Goal: Task Accomplishment & Management: Use online tool/utility

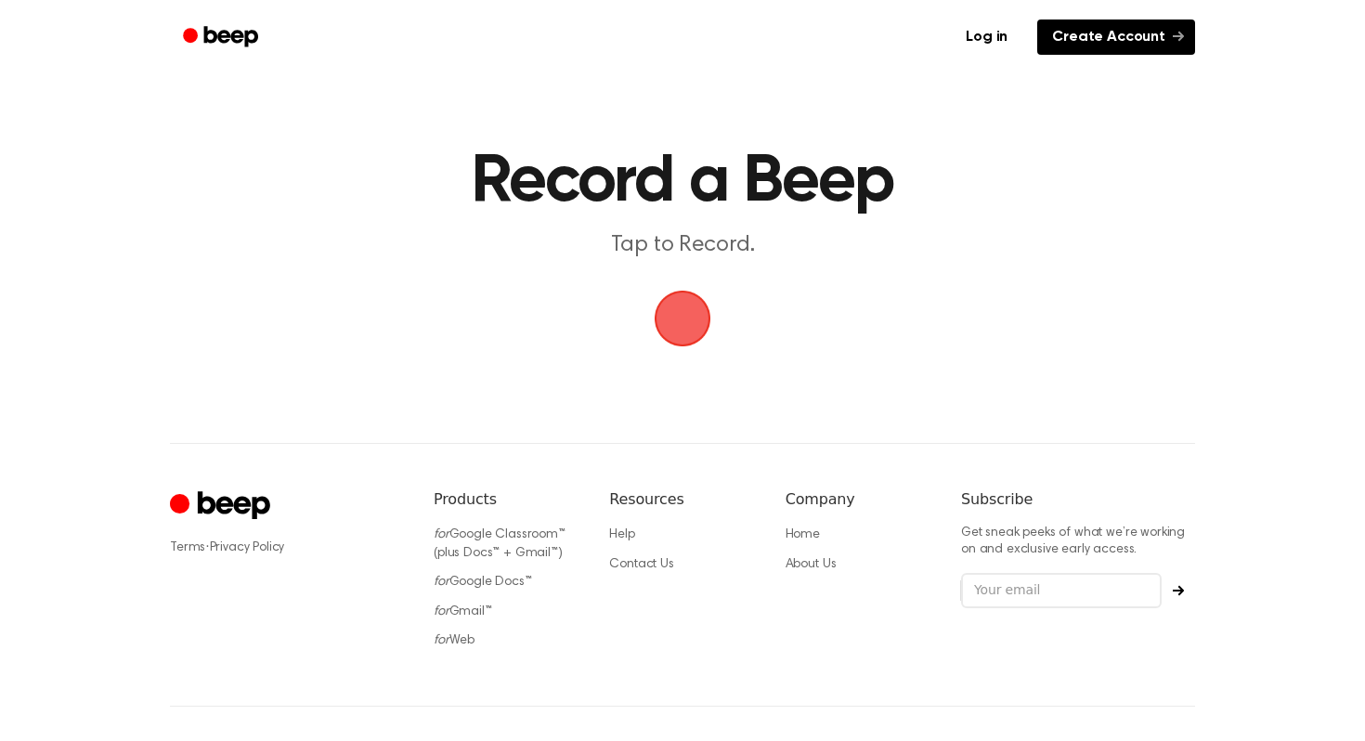
click at [1094, 47] on link "Create Account" at bounding box center [1116, 36] width 158 height 35
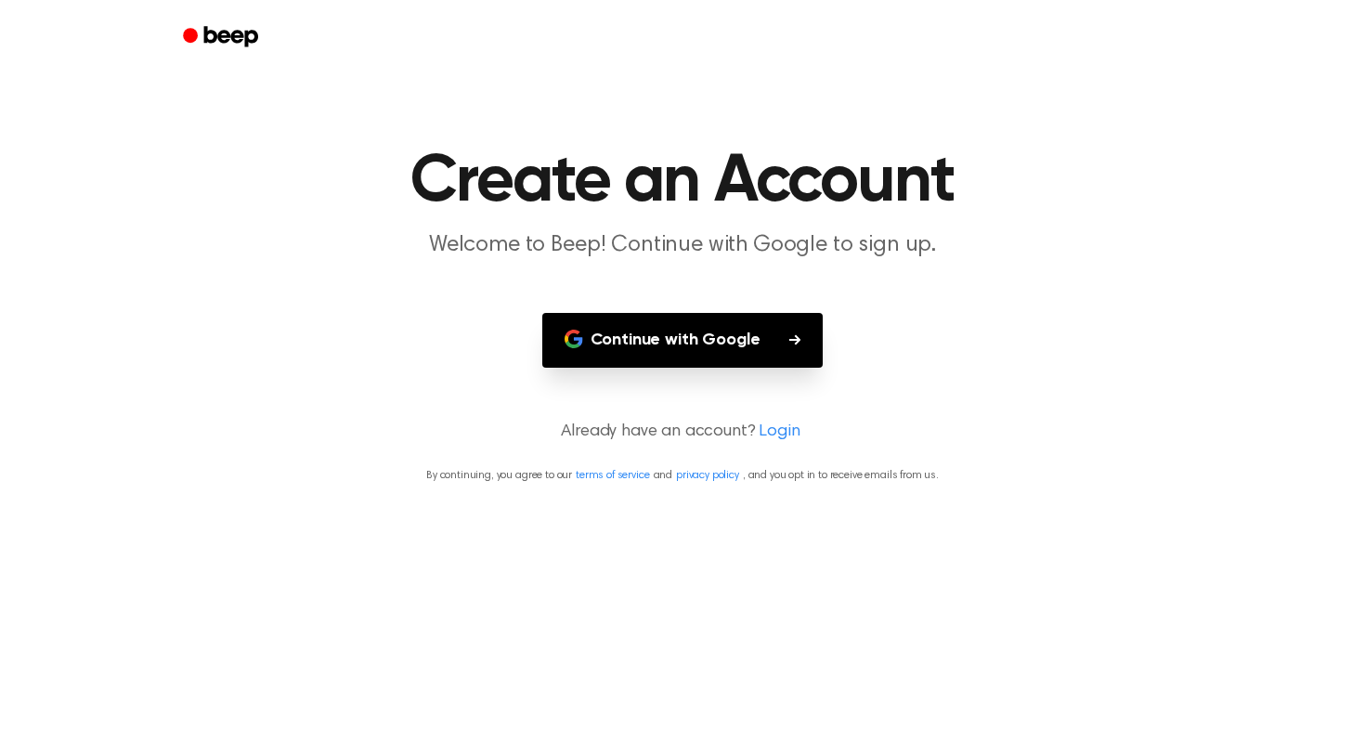
click at [720, 346] on button "Continue with Google" at bounding box center [682, 340] width 281 height 55
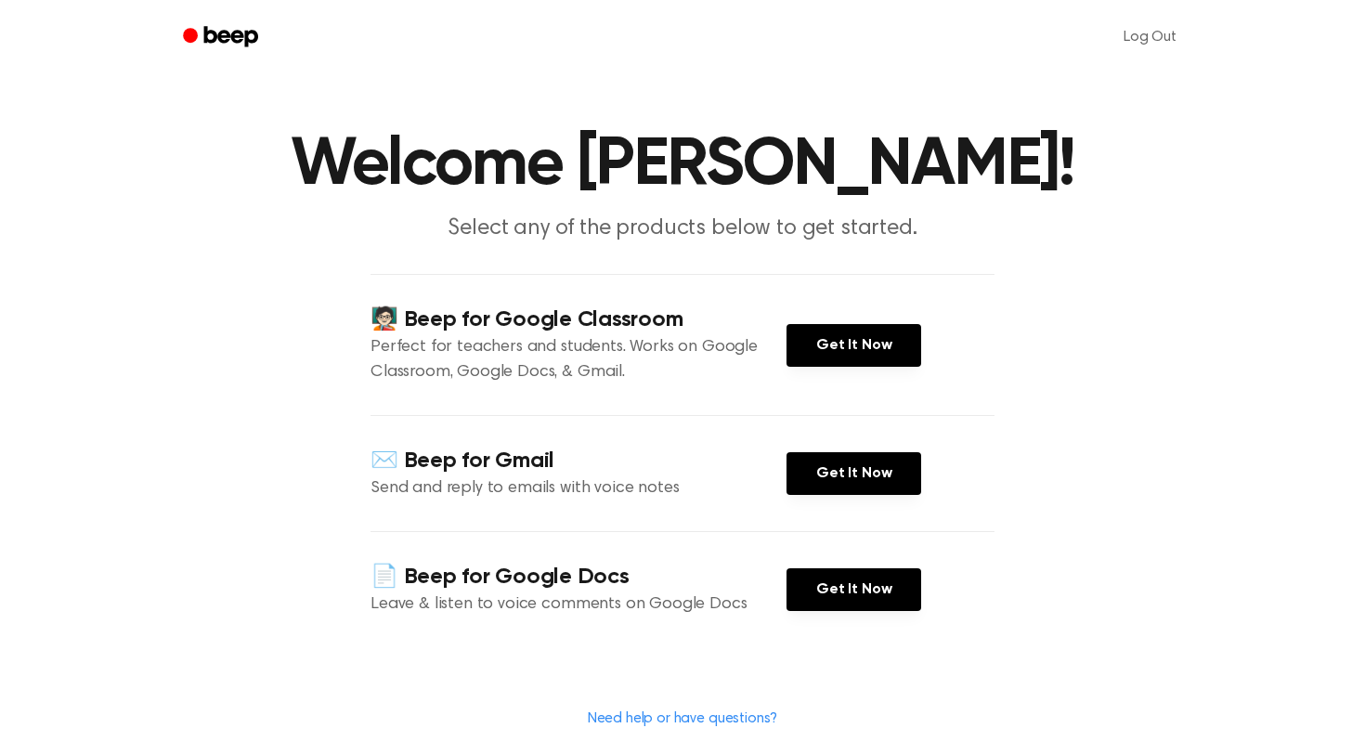
scroll to position [22, 0]
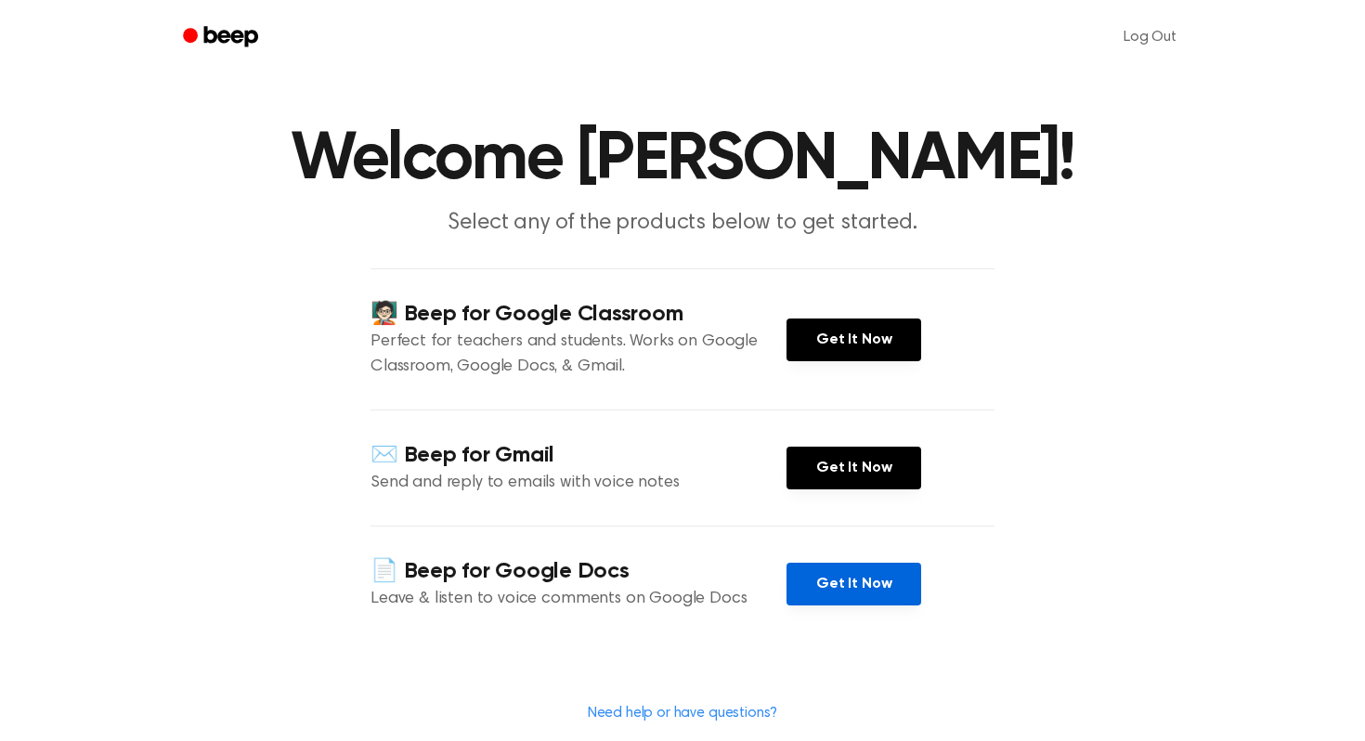
click at [832, 592] on link "Get It Now" at bounding box center [853, 584] width 135 height 43
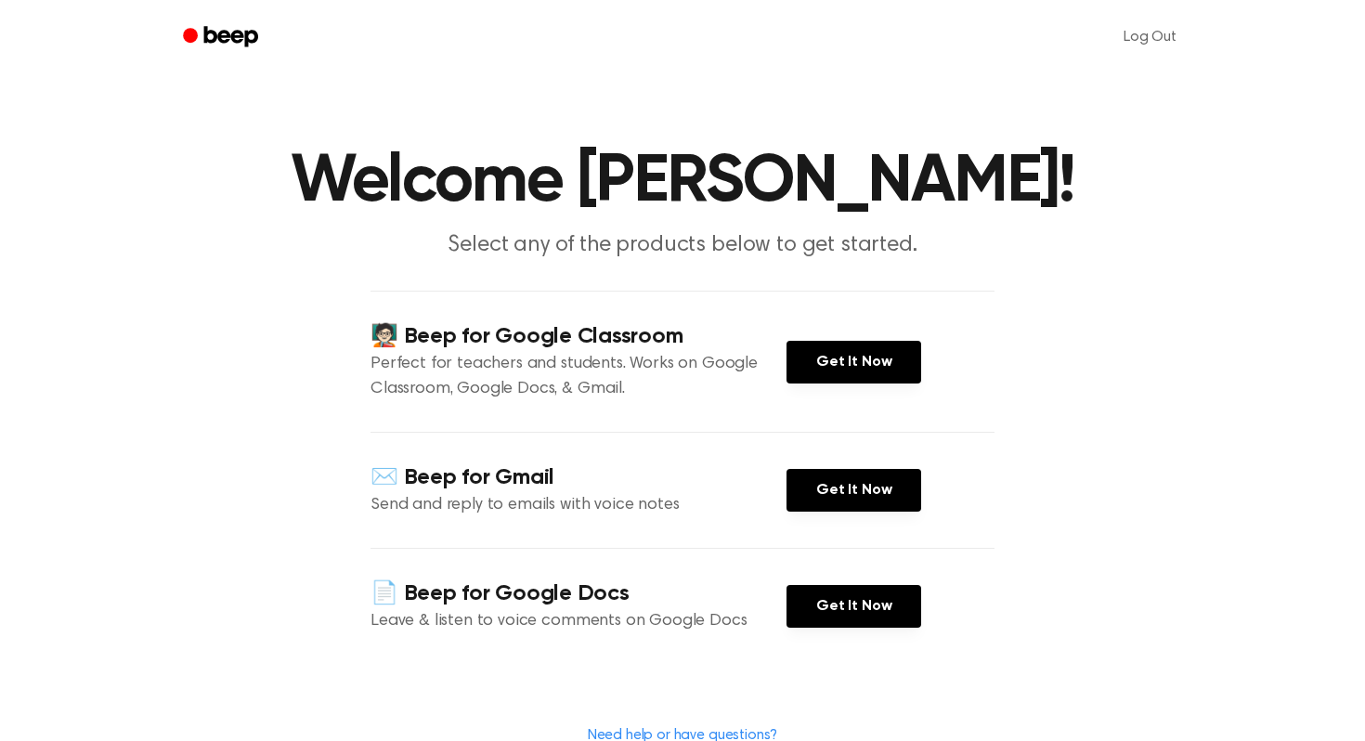
scroll to position [12, 0]
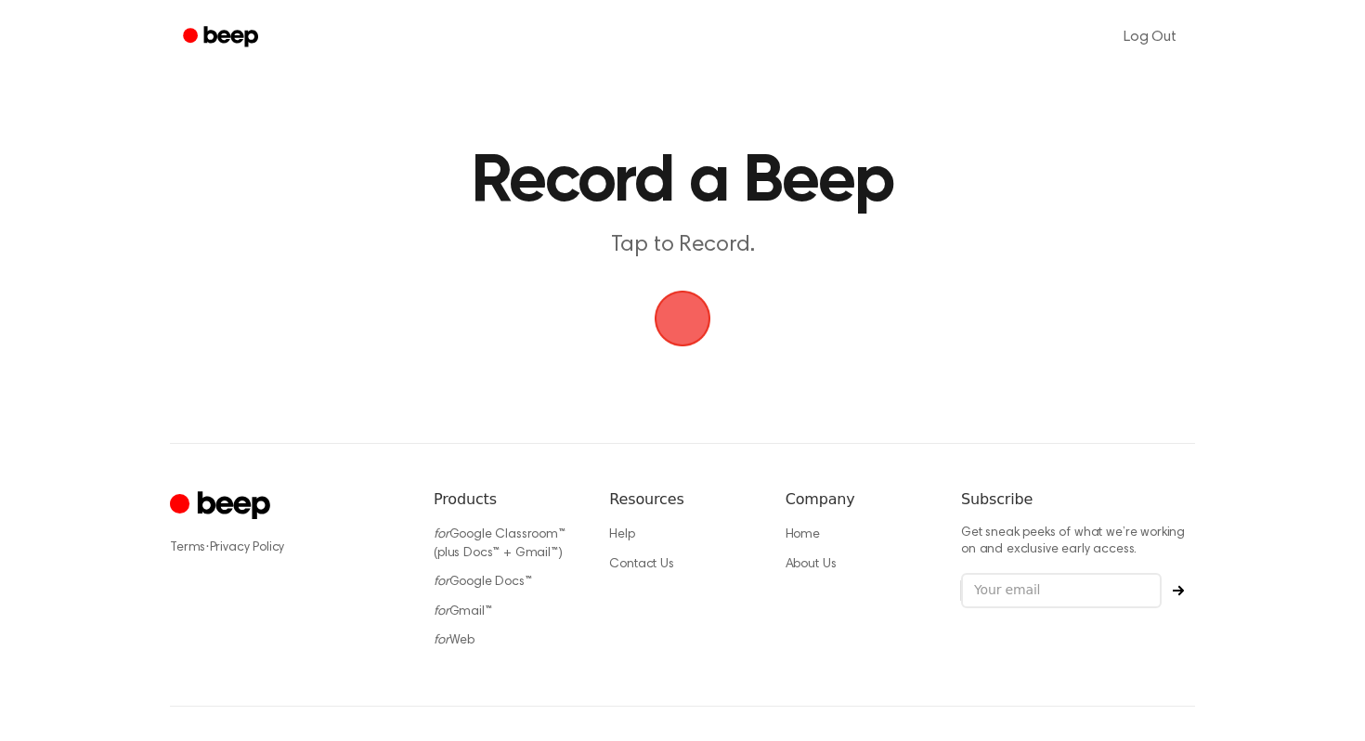
click at [662, 334] on span "button" at bounding box center [682, 318] width 52 height 52
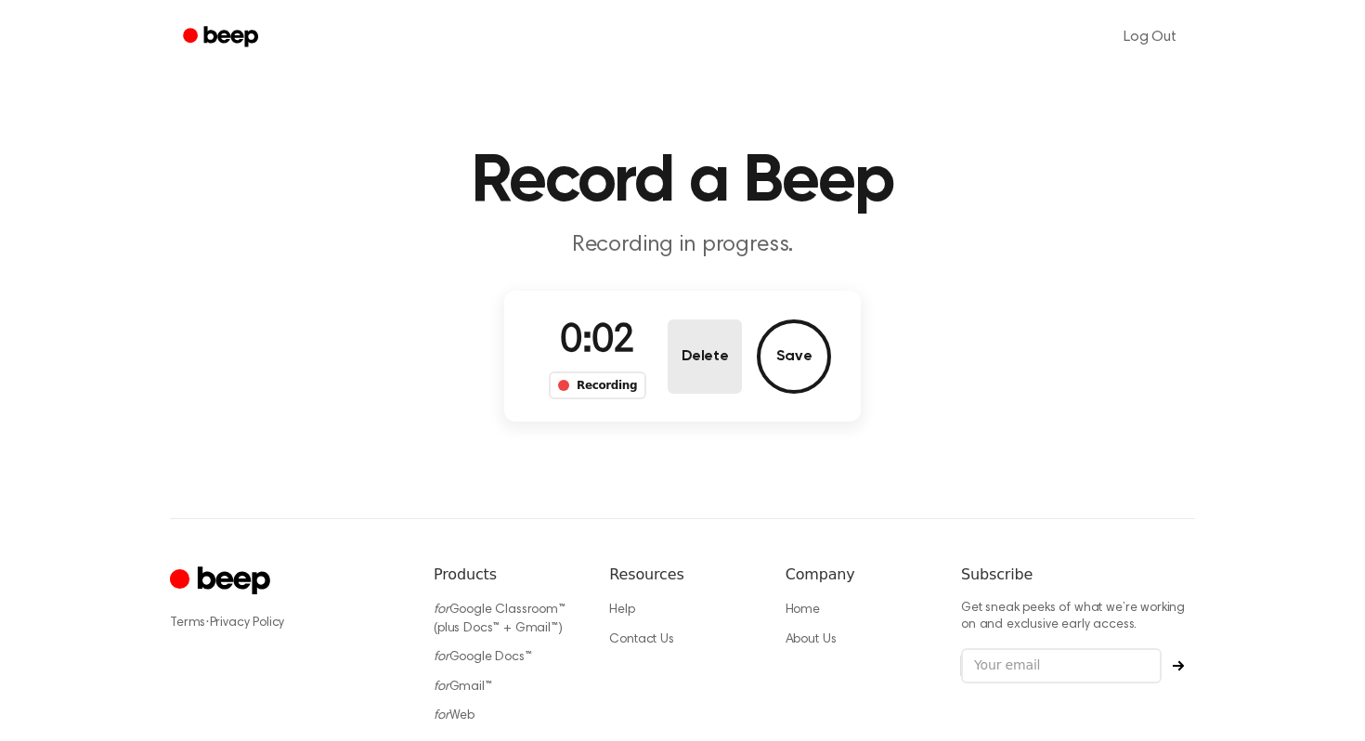
click at [723, 336] on button "Delete" at bounding box center [704, 356] width 74 height 74
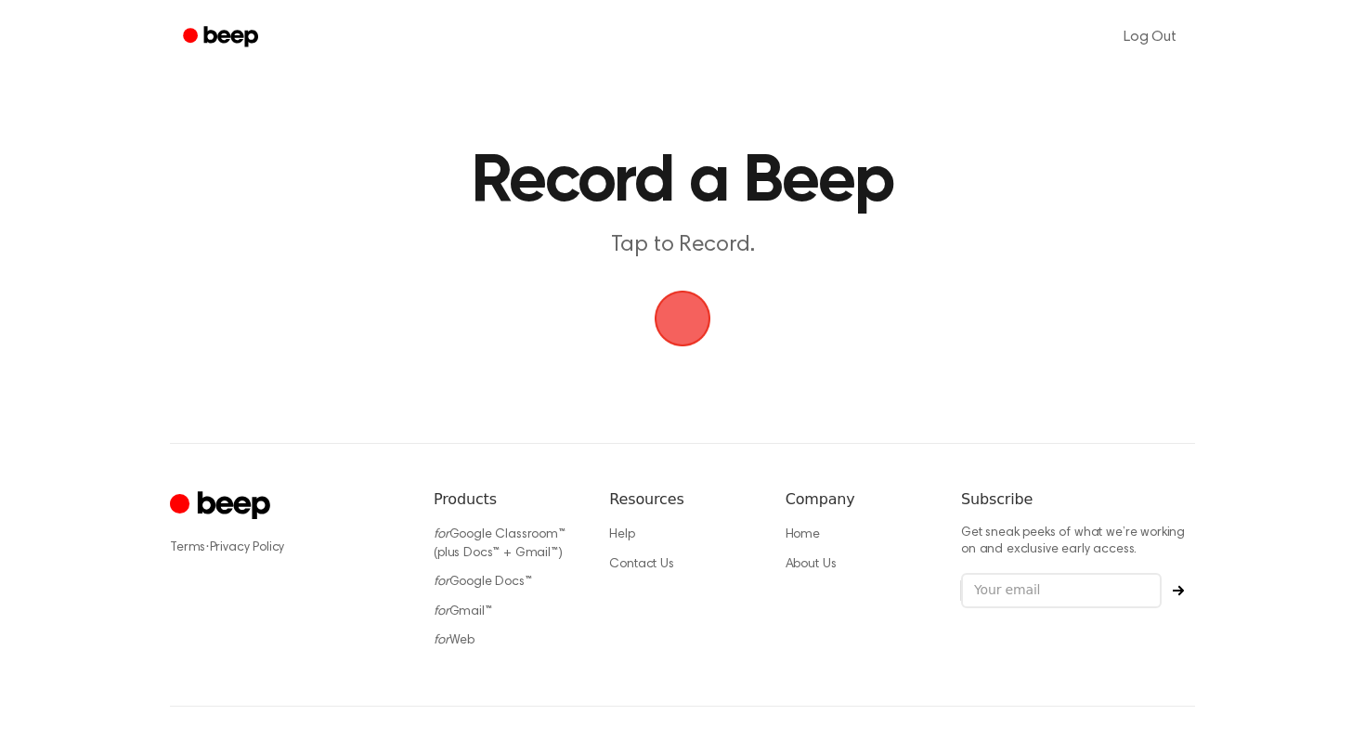
click at [680, 319] on span "button" at bounding box center [682, 318] width 52 height 52
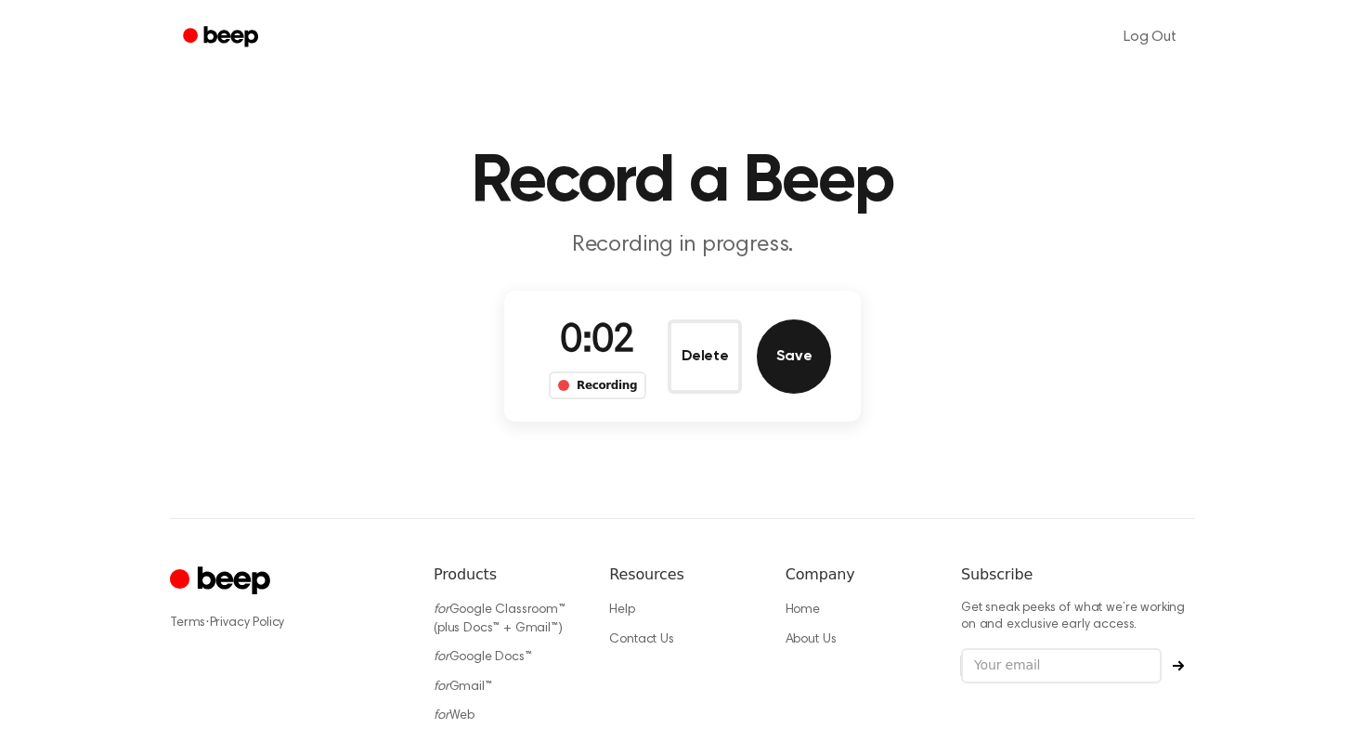
click at [774, 337] on button "Save" at bounding box center [794, 356] width 74 height 74
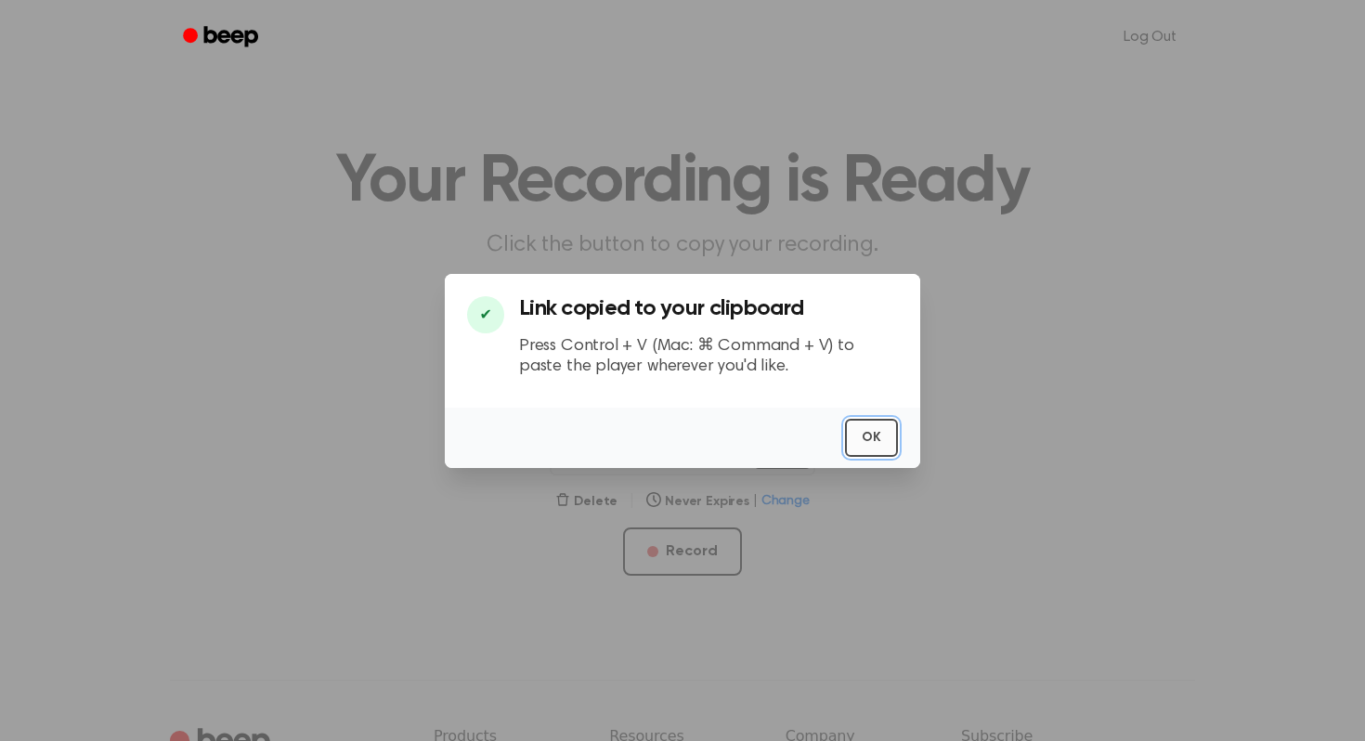
click at [884, 436] on button "OK" at bounding box center [871, 438] width 53 height 38
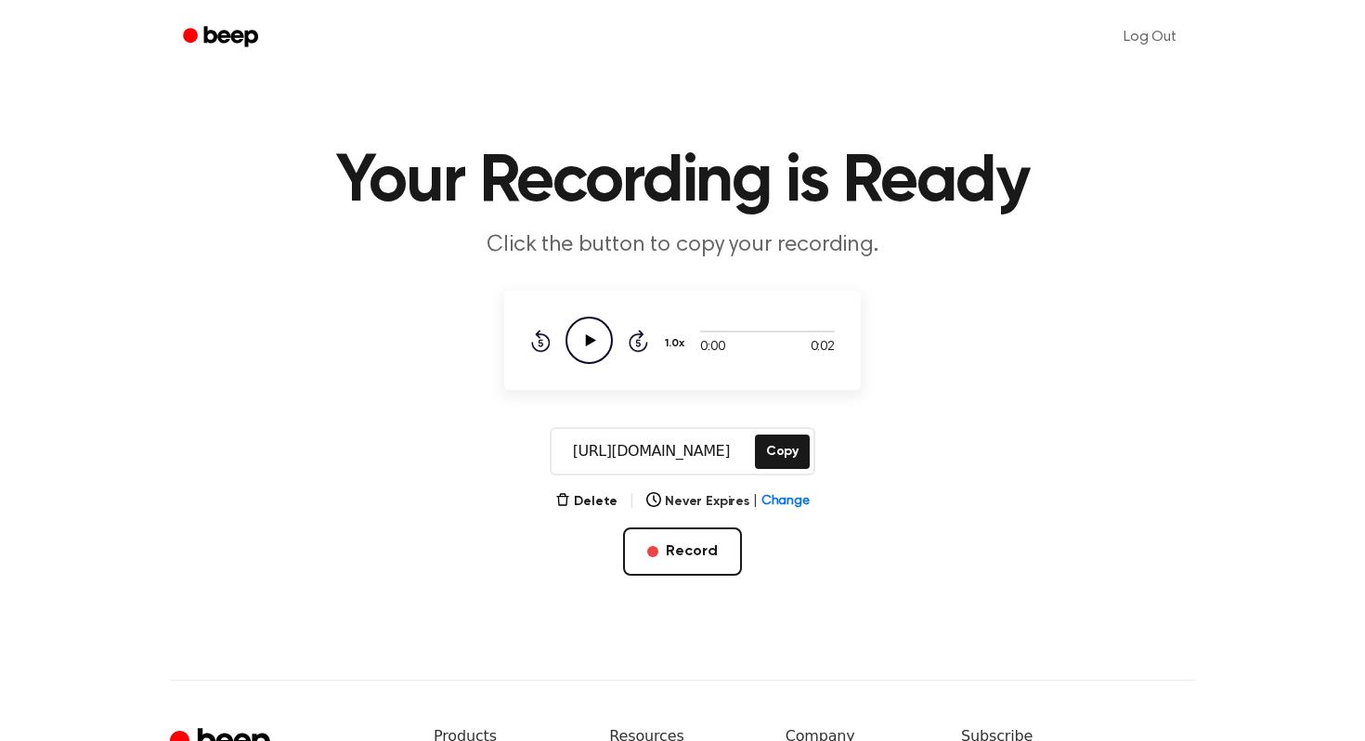
click at [576, 356] on icon "Play Audio" at bounding box center [588, 340] width 47 height 47
click at [947, 382] on main "Your Recording is Ready Click the button to copy your recording. 0:02 0:02 Your…" at bounding box center [682, 295] width 1365 height 590
click at [601, 499] on button "Delete" at bounding box center [586, 501] width 62 height 19
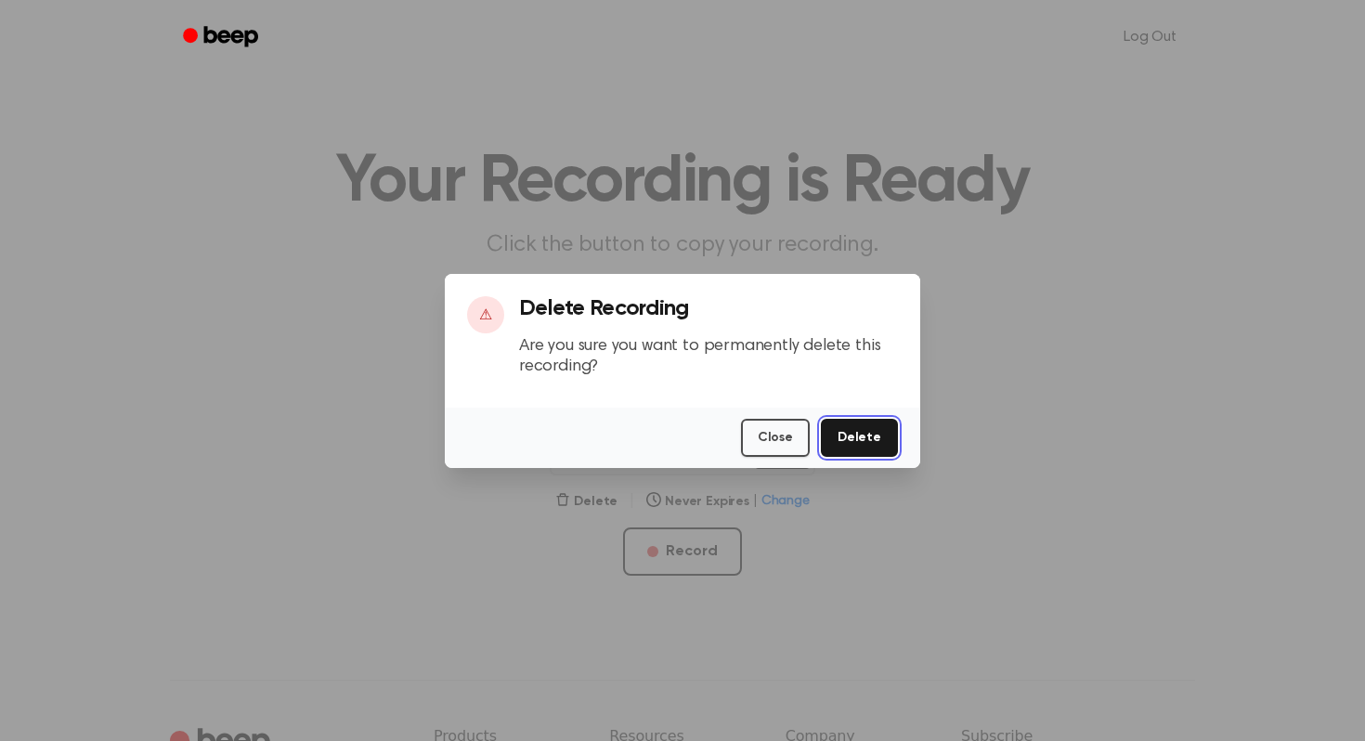
click at [868, 440] on button "Delete" at bounding box center [859, 438] width 77 height 38
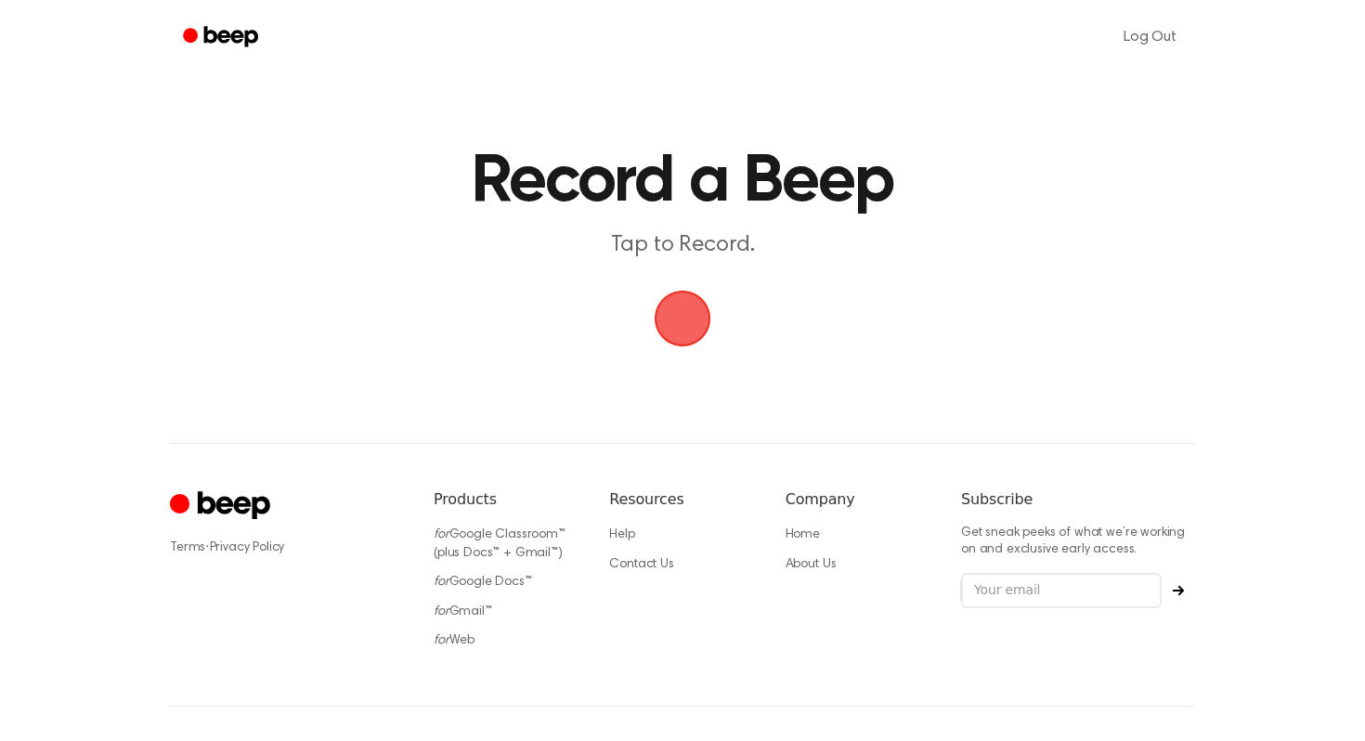
click at [681, 325] on span "button" at bounding box center [682, 318] width 69 height 69
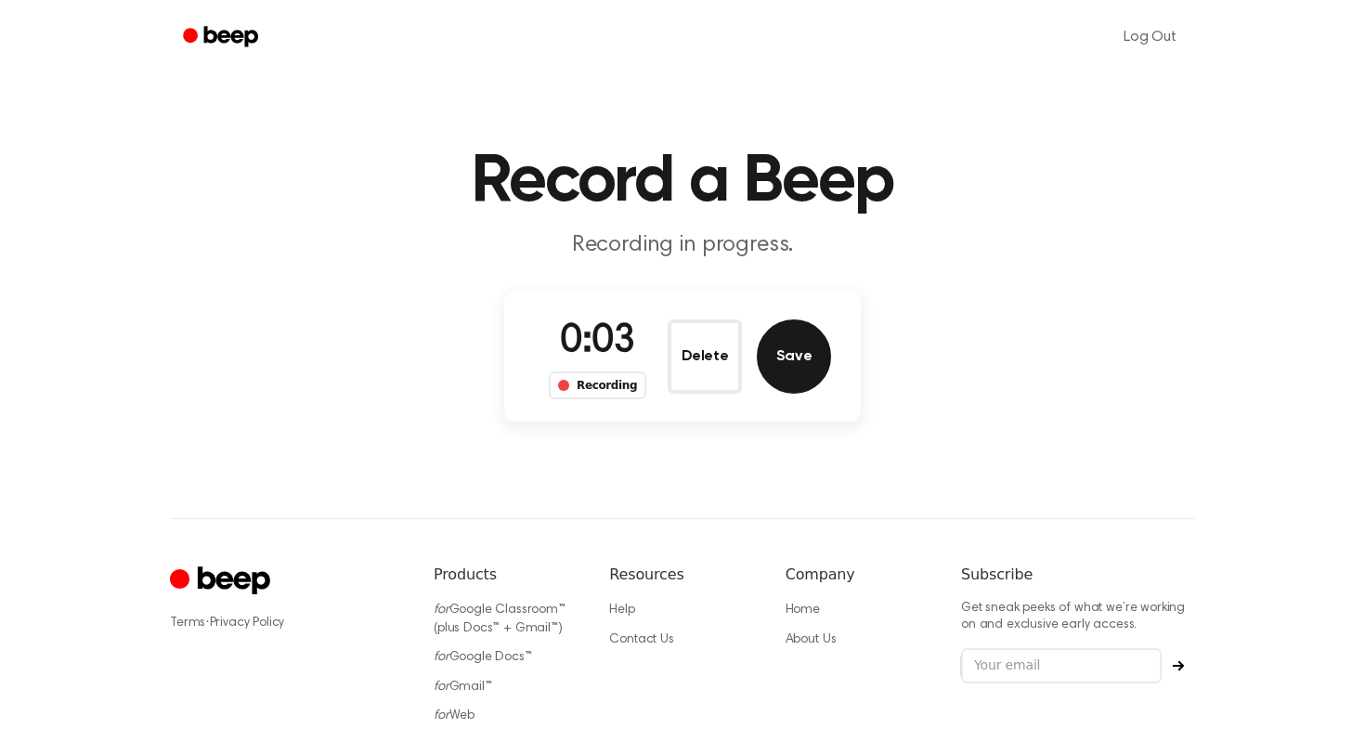
click at [791, 365] on button "Save" at bounding box center [794, 356] width 74 height 74
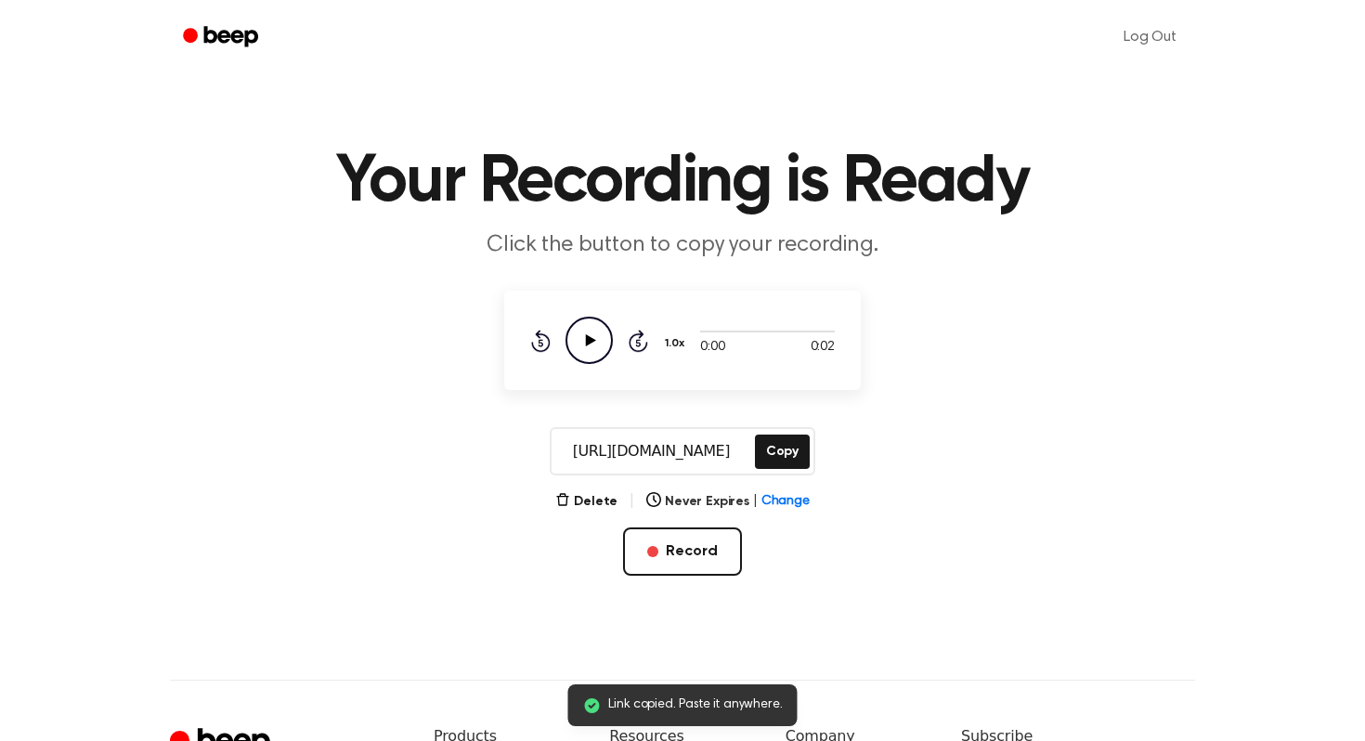
click at [598, 340] on icon "Play Audio" at bounding box center [588, 340] width 47 height 47
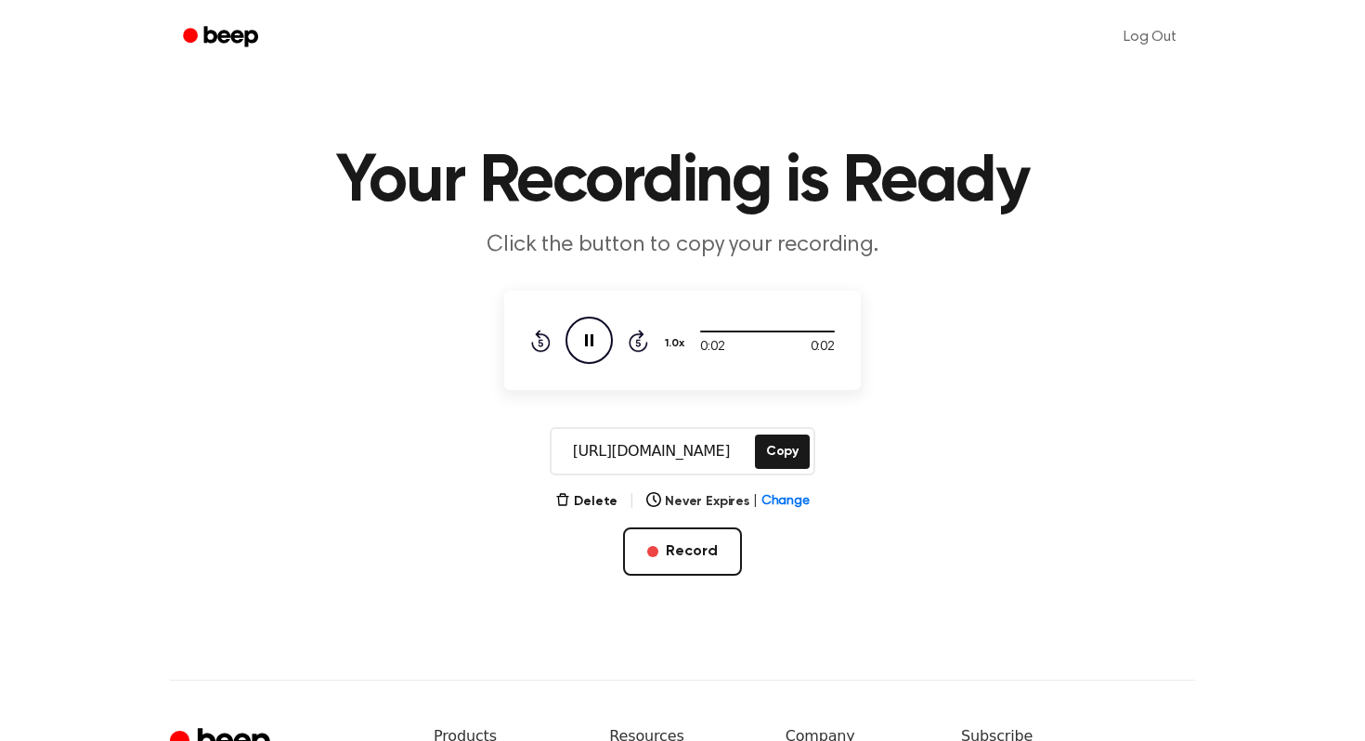
click at [600, 340] on icon "Pause Audio" at bounding box center [588, 340] width 47 height 47
click at [797, 504] on span "Change" at bounding box center [785, 501] width 48 height 19
click at [918, 474] on div "https://beep.audio/NOqxdk6 Copy" at bounding box center [682, 451] width 1320 height 48
click at [588, 512] on div "Delete | Never Expires | Change" at bounding box center [682, 501] width 254 height 22
click at [578, 505] on button "Delete" at bounding box center [586, 501] width 62 height 19
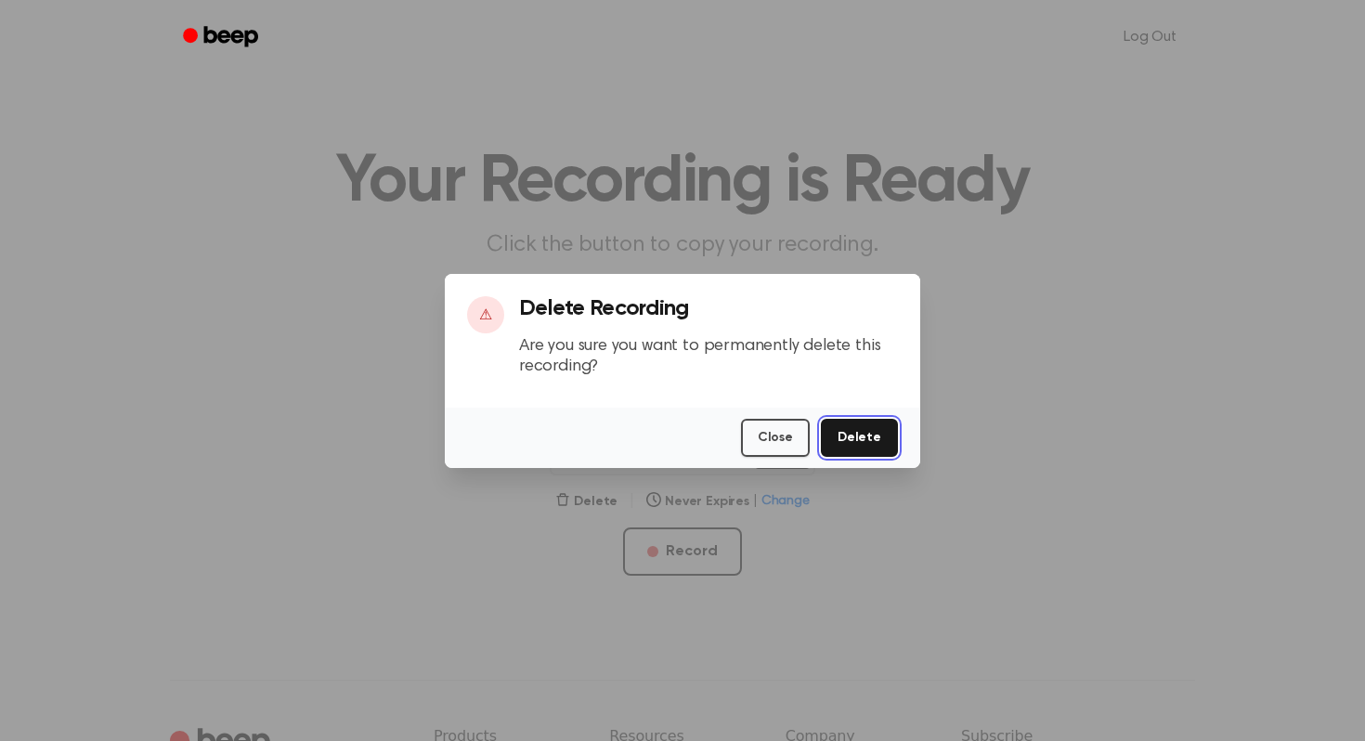
click at [882, 447] on button "Delete" at bounding box center [859, 438] width 77 height 38
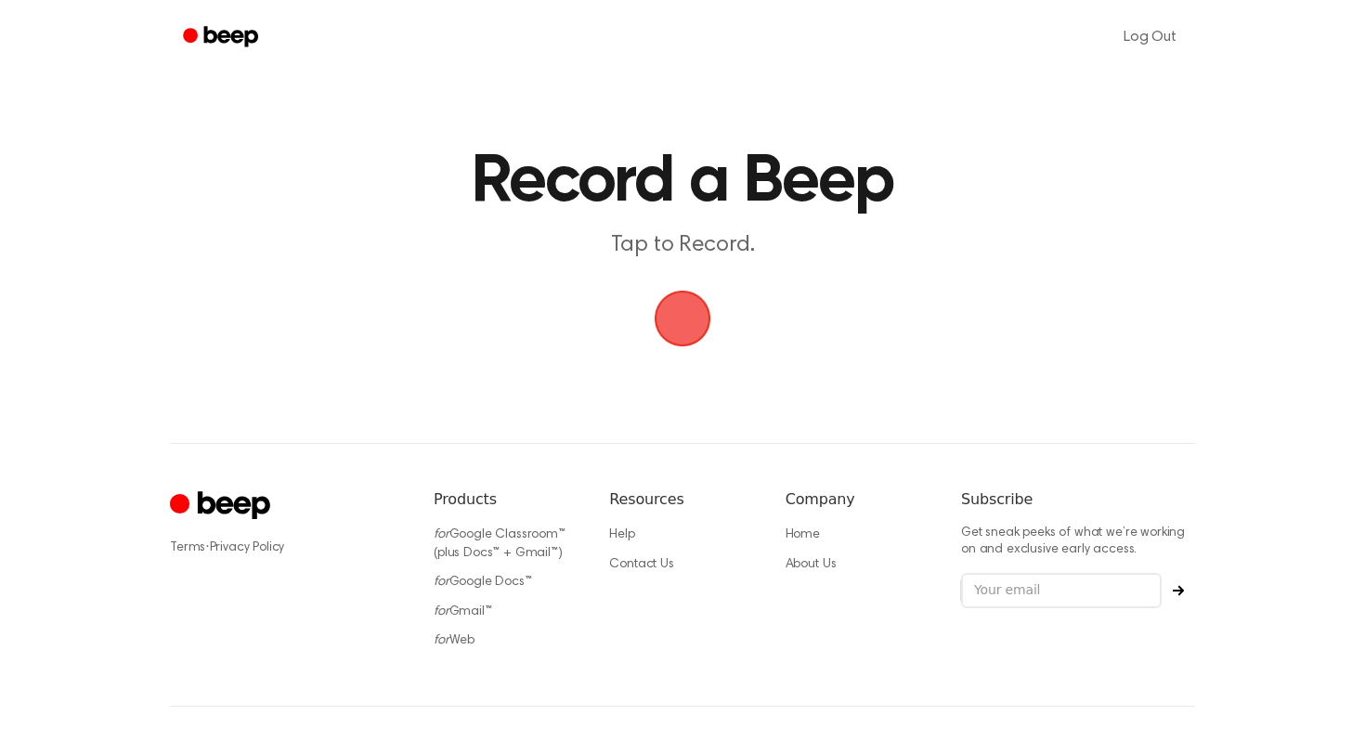
click at [675, 330] on span "button" at bounding box center [682, 318] width 52 height 52
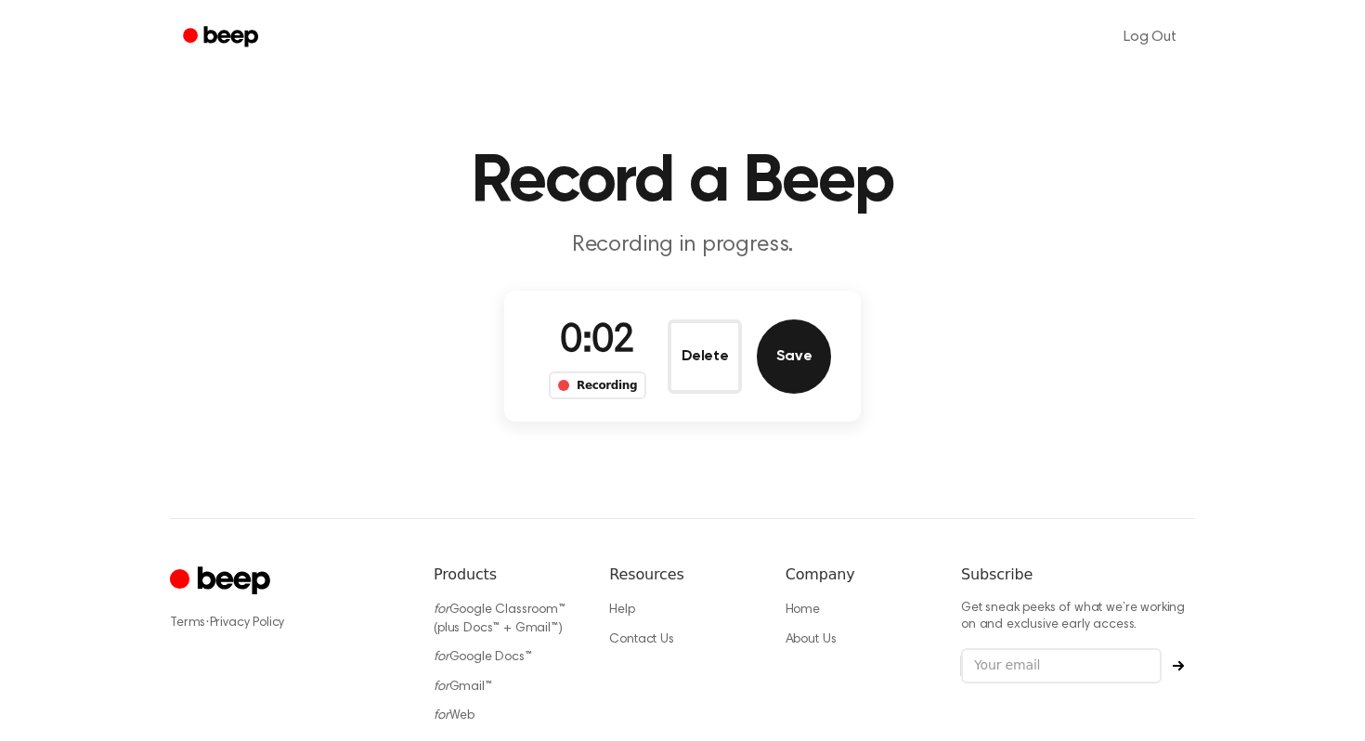
click at [784, 346] on button "Save" at bounding box center [794, 356] width 74 height 74
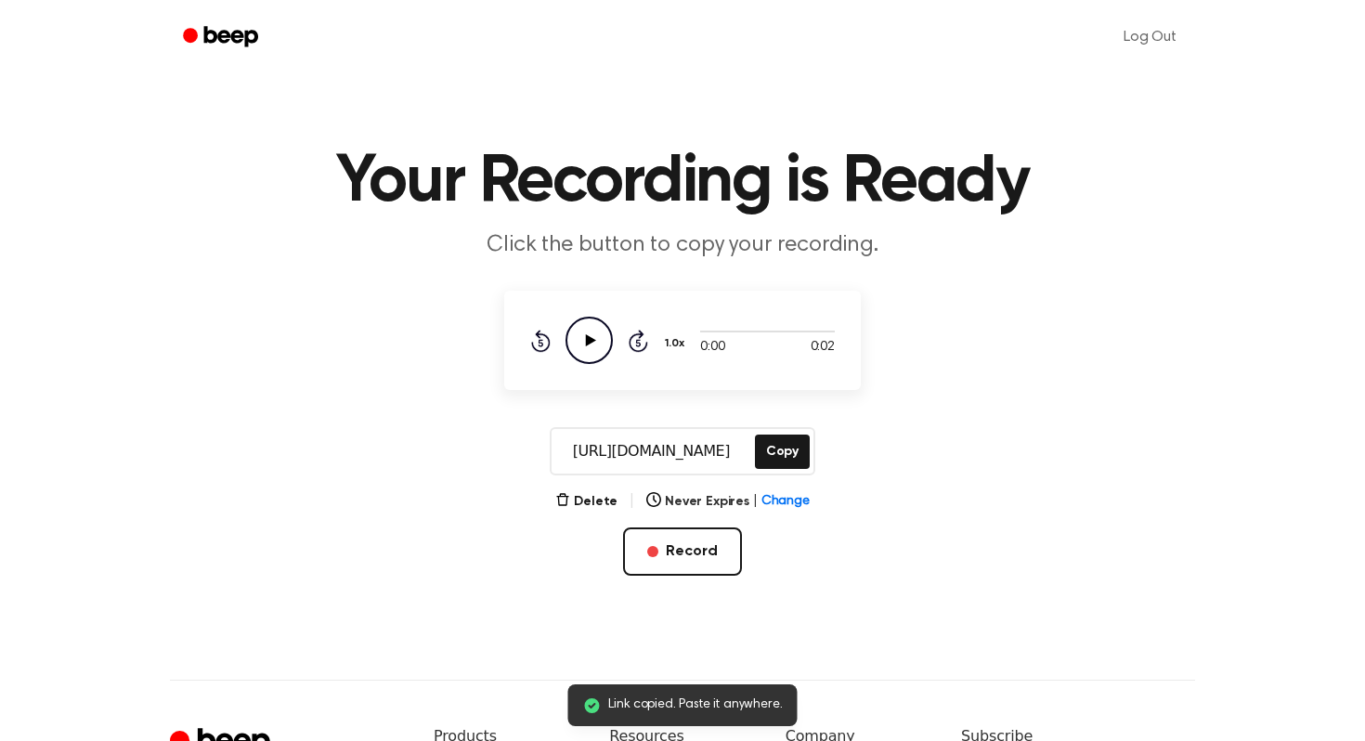
click at [589, 334] on icon "Play Audio" at bounding box center [588, 340] width 47 height 47
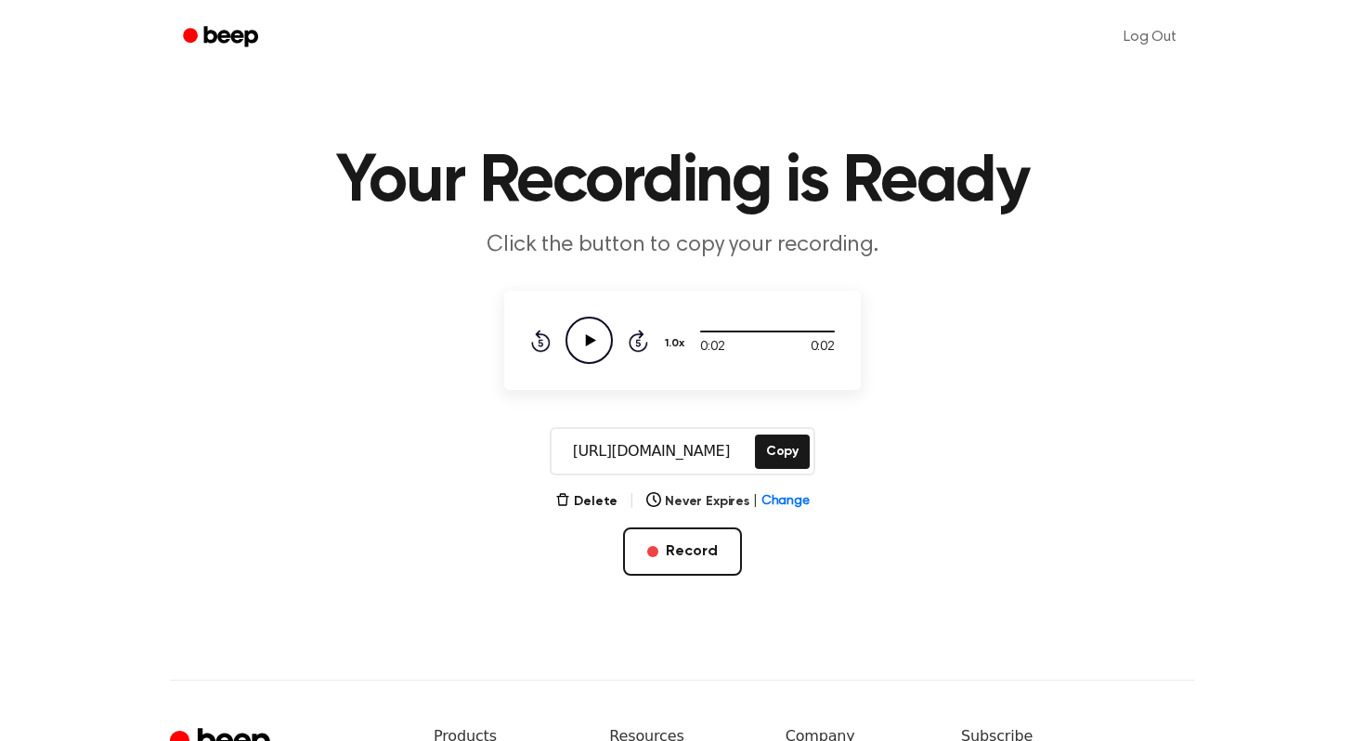
click at [583, 349] on icon "Play Audio" at bounding box center [588, 340] width 47 height 47
click at [601, 500] on button "Delete" at bounding box center [586, 501] width 62 height 19
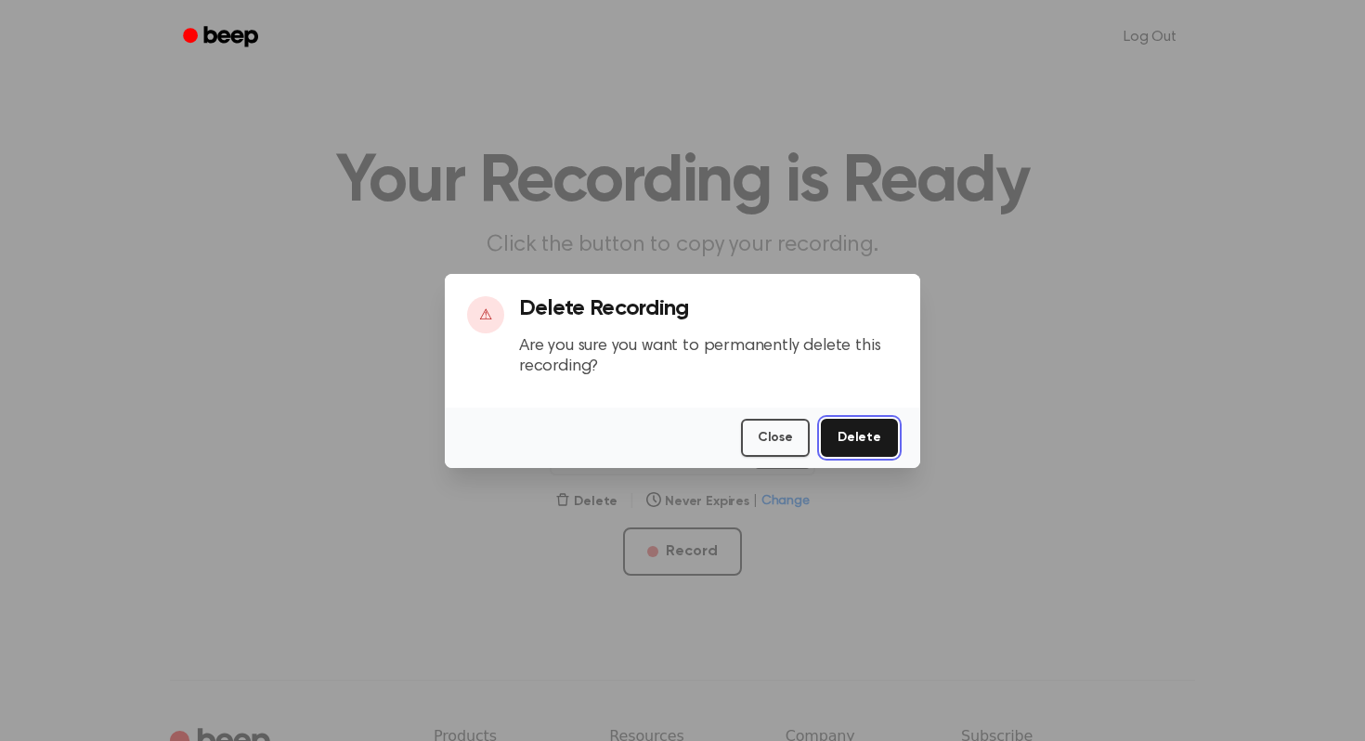
click at [881, 429] on button "Delete" at bounding box center [859, 438] width 77 height 38
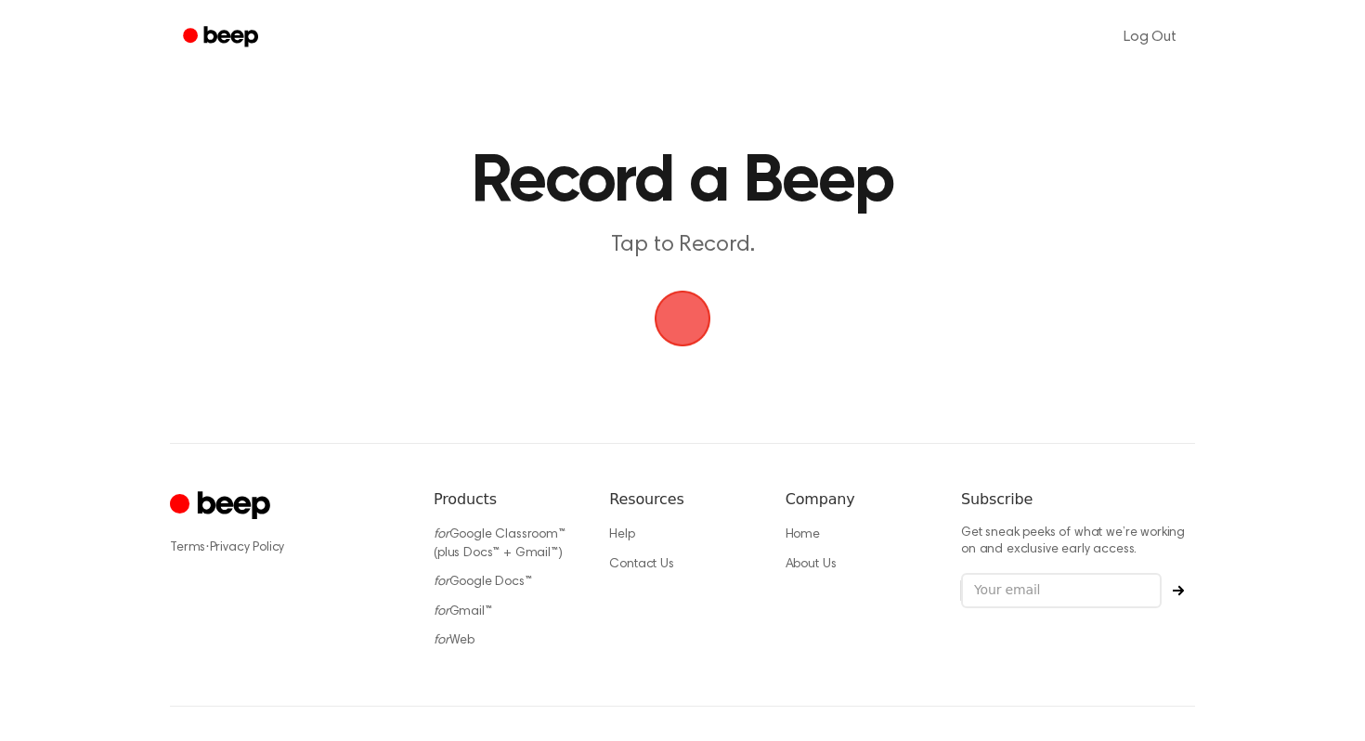
click at [675, 324] on span "button" at bounding box center [682, 318] width 63 height 63
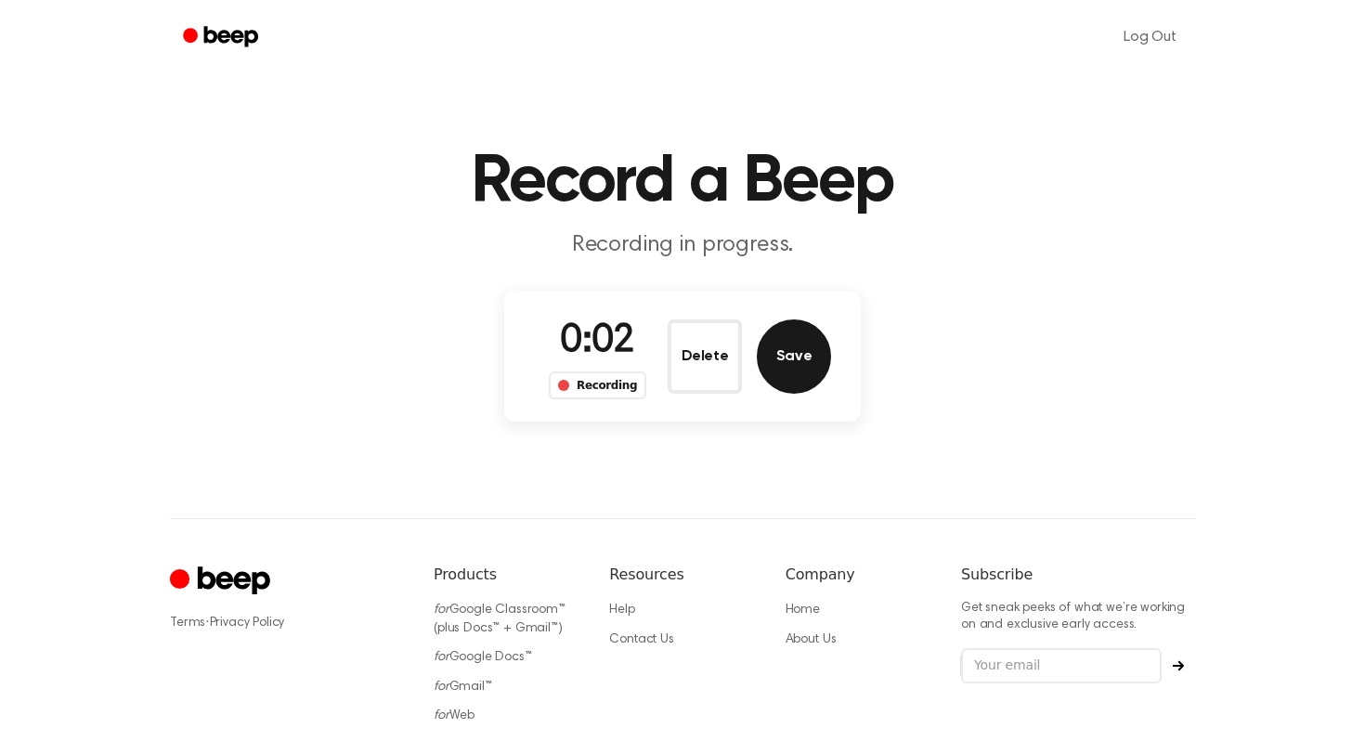
click at [796, 365] on button "Save" at bounding box center [794, 356] width 74 height 74
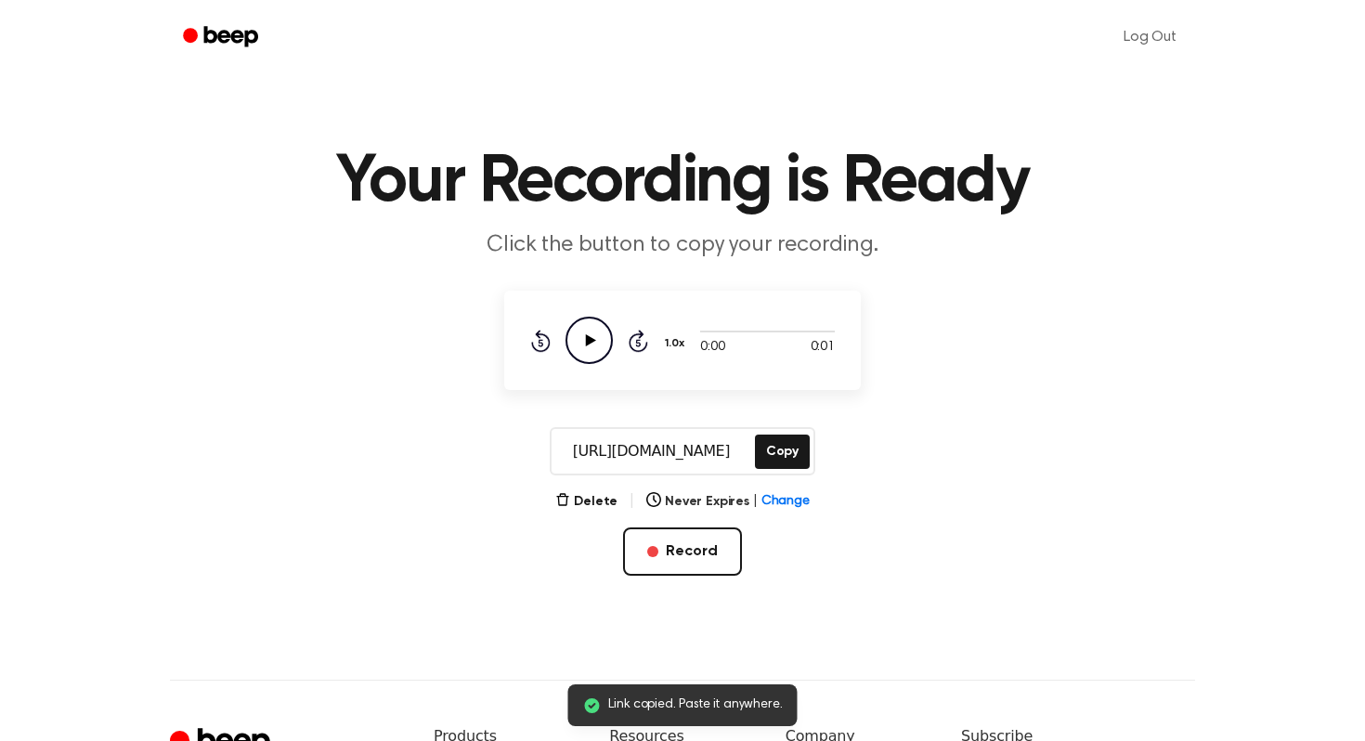
click at [589, 339] on icon at bounding box center [591, 340] width 10 height 12
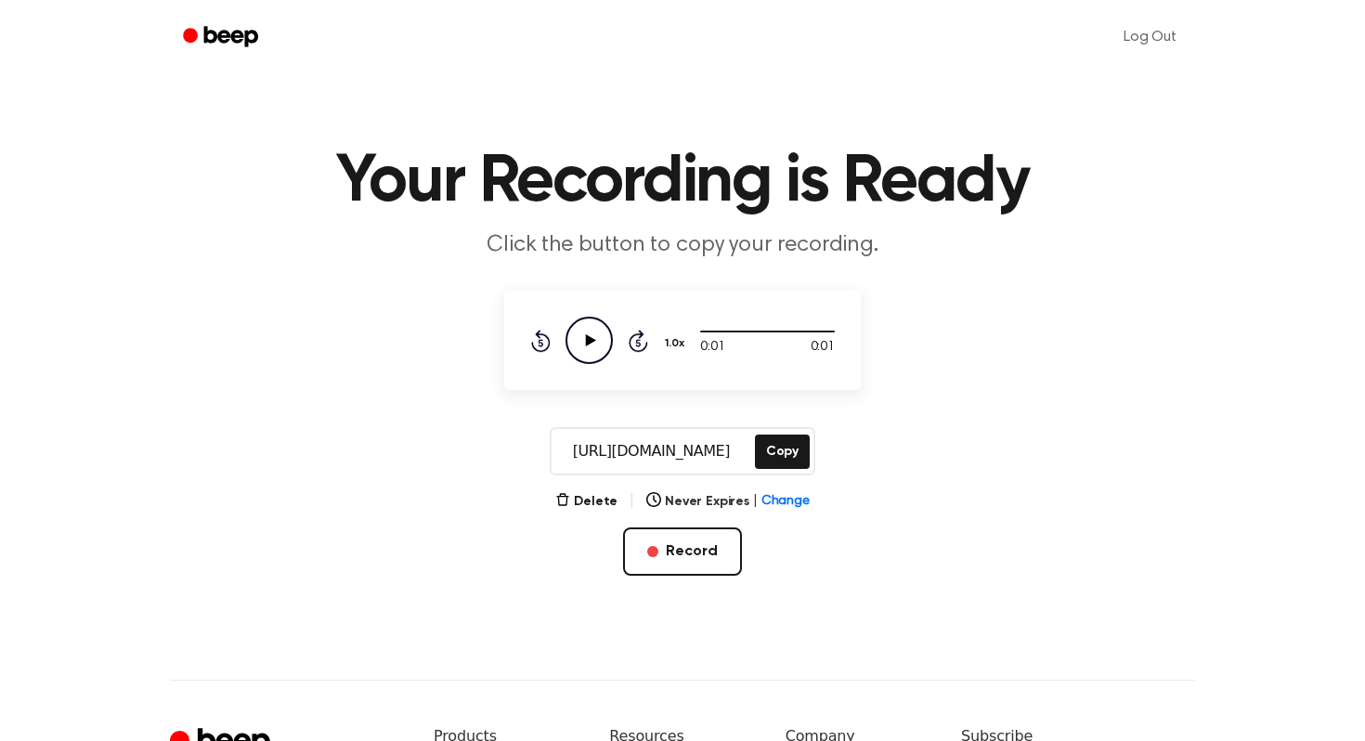
click at [589, 339] on icon at bounding box center [591, 340] width 10 height 12
click at [589, 339] on icon "Pause Audio" at bounding box center [588, 340] width 47 height 47
click at [589, 350] on icon "Play Audio" at bounding box center [588, 340] width 47 height 47
click at [583, 338] on icon "Play Audio" at bounding box center [588, 340] width 47 height 47
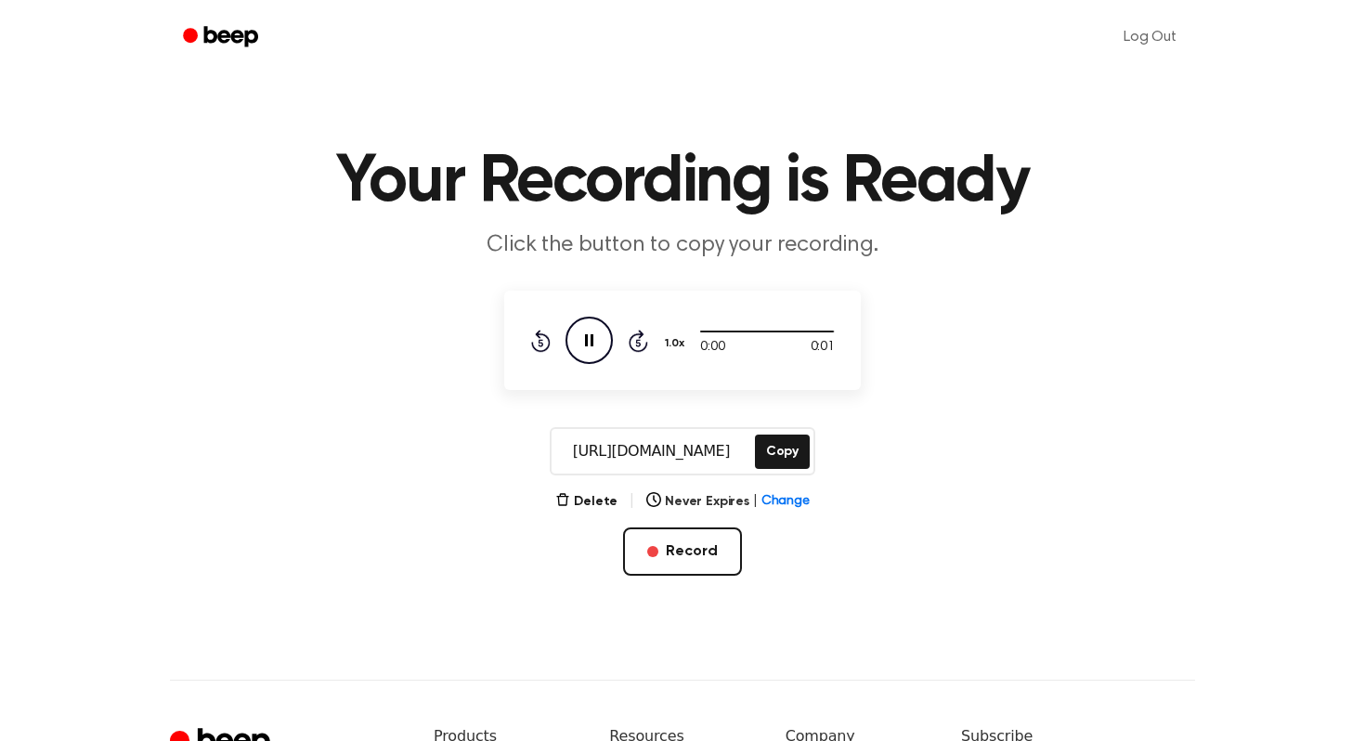
click at [583, 338] on icon "Pause Audio" at bounding box center [588, 340] width 47 height 47
click at [583, 503] on button "Delete" at bounding box center [586, 501] width 62 height 19
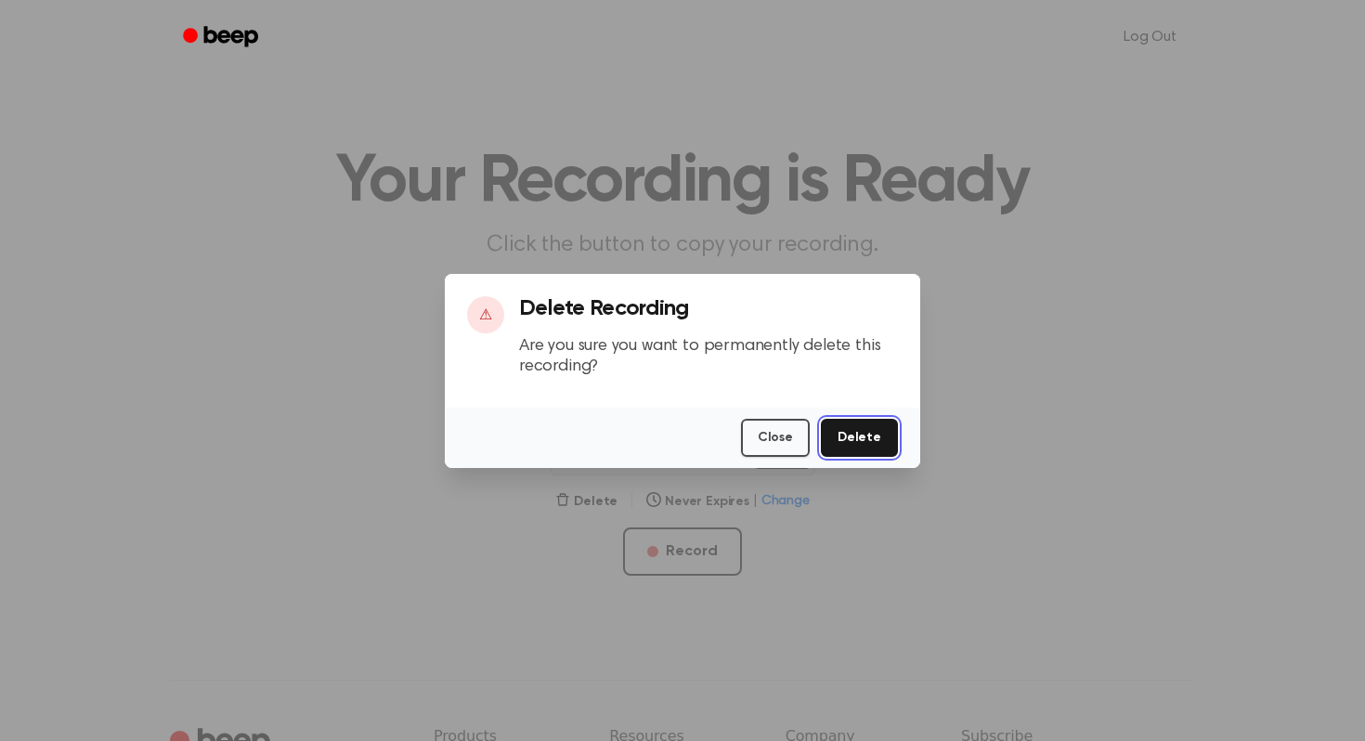
click at [886, 431] on button "Delete" at bounding box center [859, 438] width 77 height 38
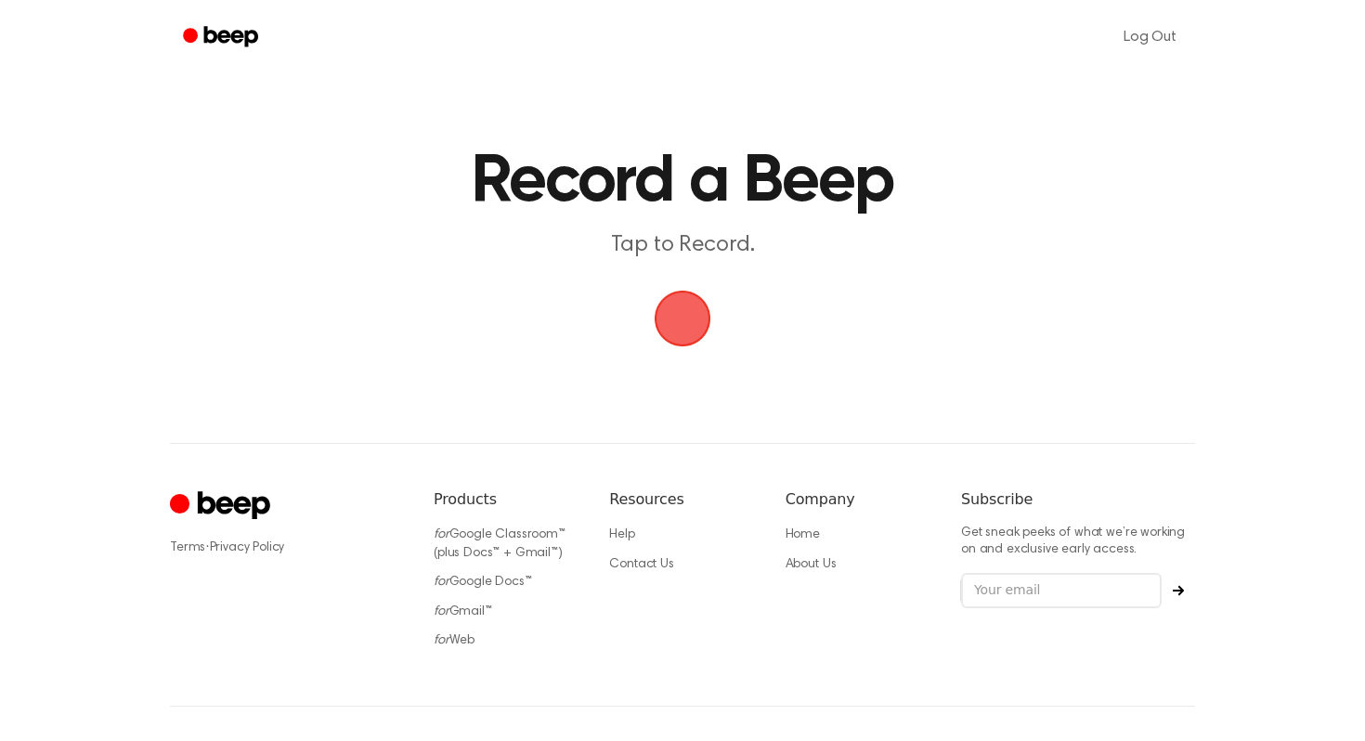
click at [683, 322] on span "button" at bounding box center [682, 318] width 52 height 52
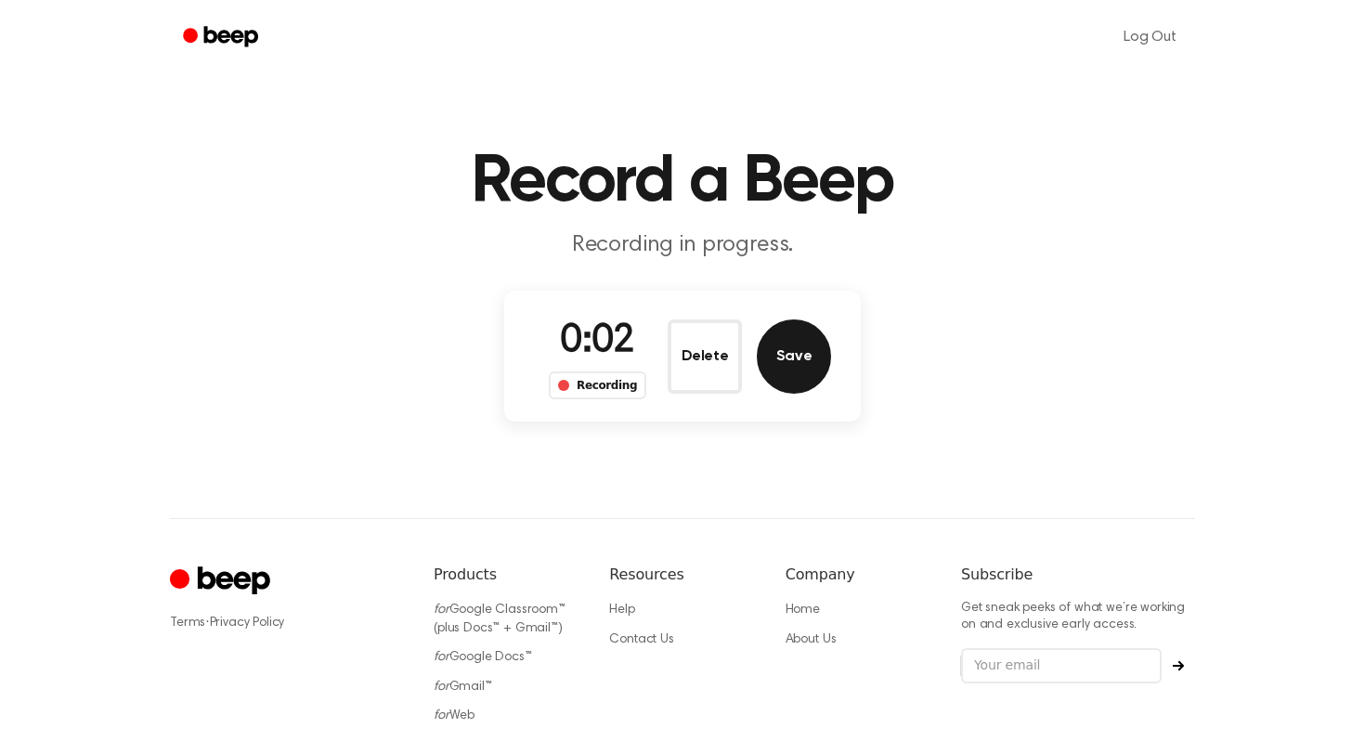
click at [784, 363] on button "Save" at bounding box center [794, 356] width 74 height 74
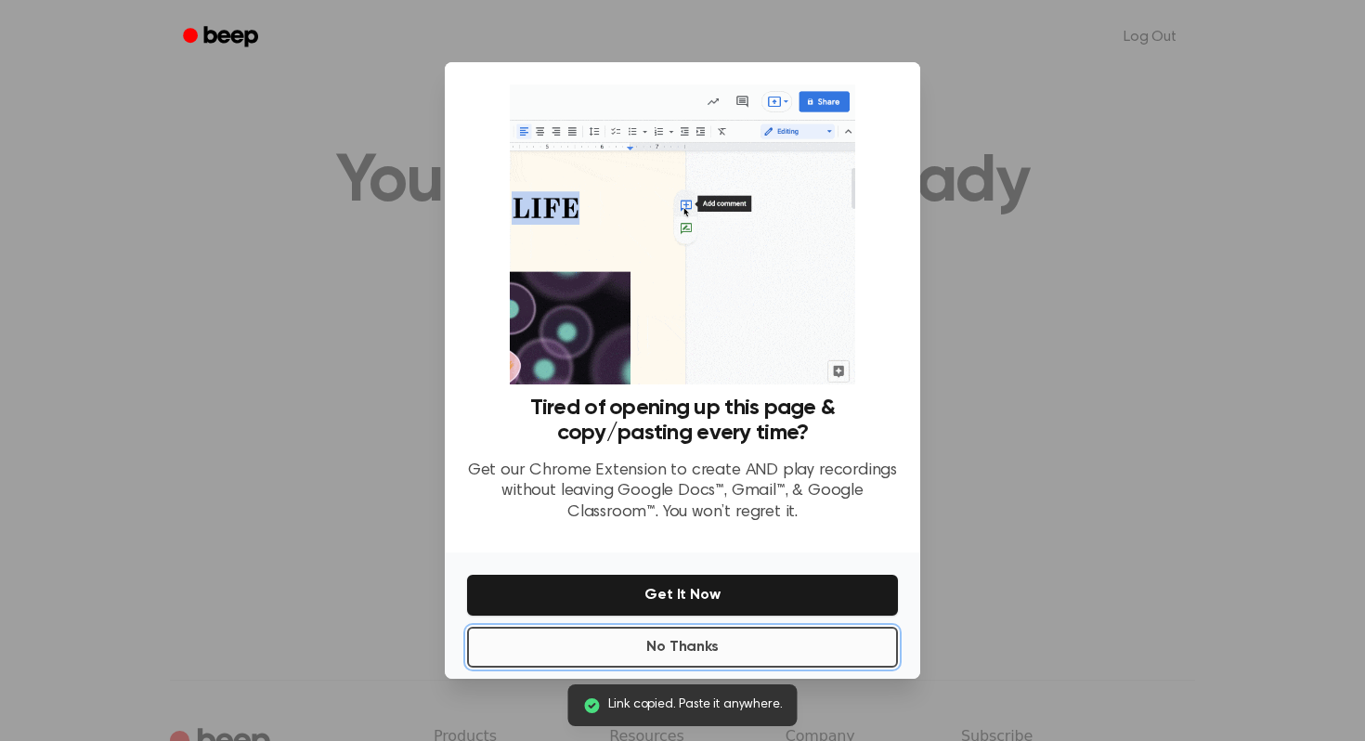
click at [704, 658] on button "No Thanks" at bounding box center [682, 647] width 431 height 41
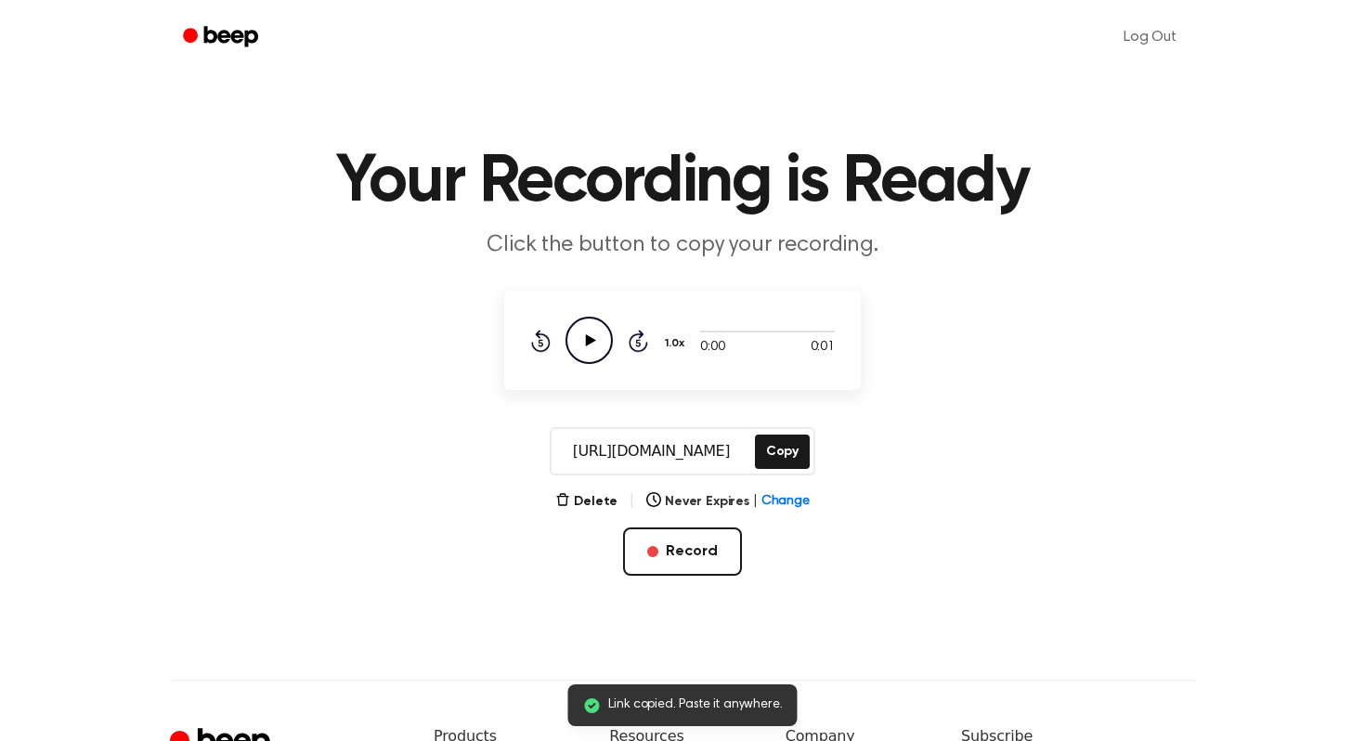
click at [584, 357] on icon "Play Audio" at bounding box center [588, 340] width 47 height 47
click at [589, 345] on icon "Play Audio" at bounding box center [588, 340] width 47 height 47
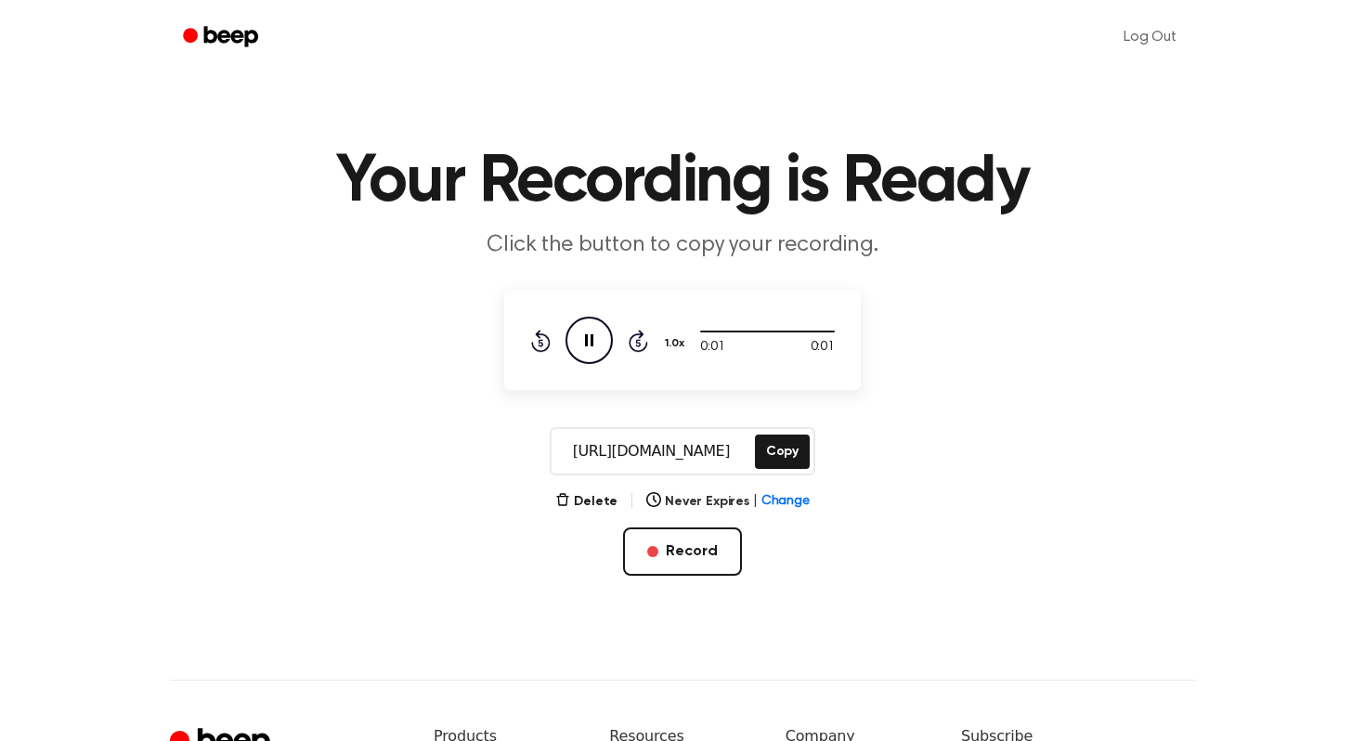
click at [589, 345] on icon "Pause Audio" at bounding box center [588, 340] width 47 height 47
click at [777, 465] on button "Copy" at bounding box center [782, 451] width 55 height 34
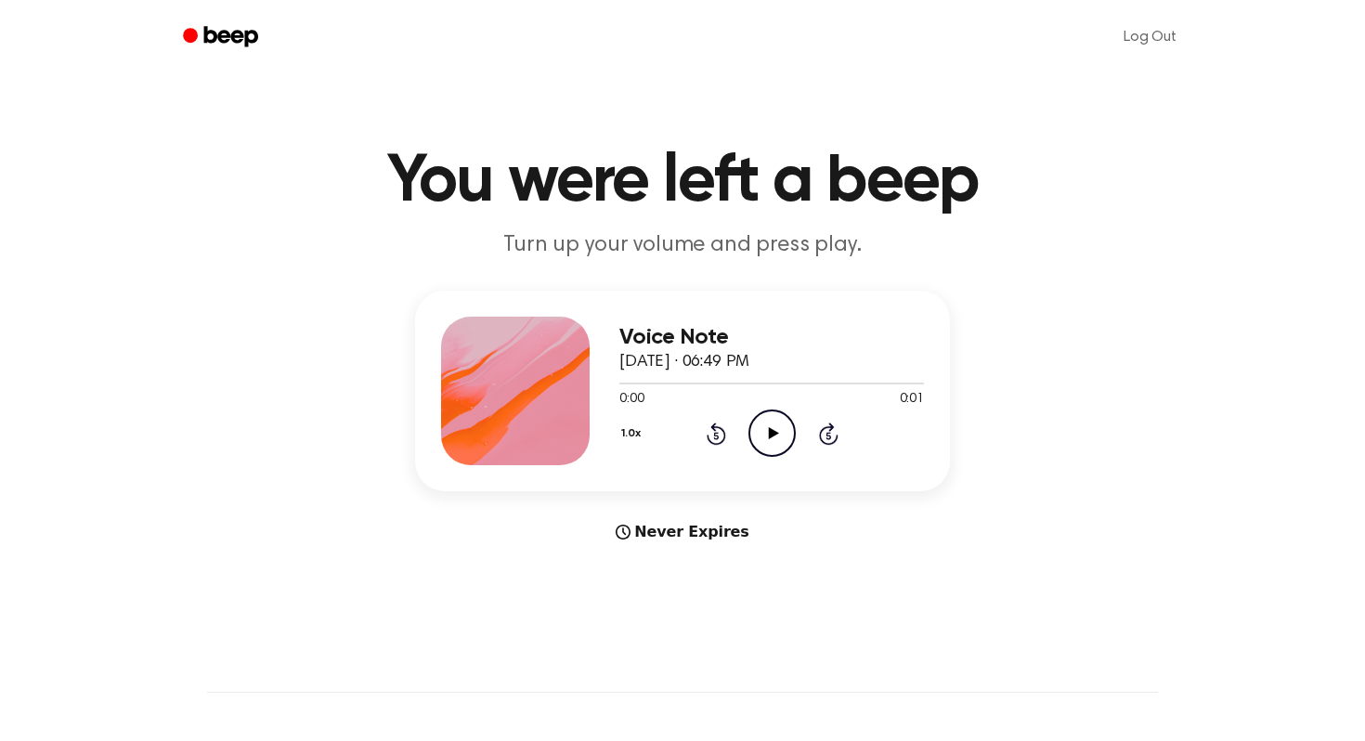
click at [758, 437] on icon "Play Audio" at bounding box center [771, 432] width 47 height 47
click at [765, 419] on icon "Play Audio" at bounding box center [771, 432] width 47 height 47
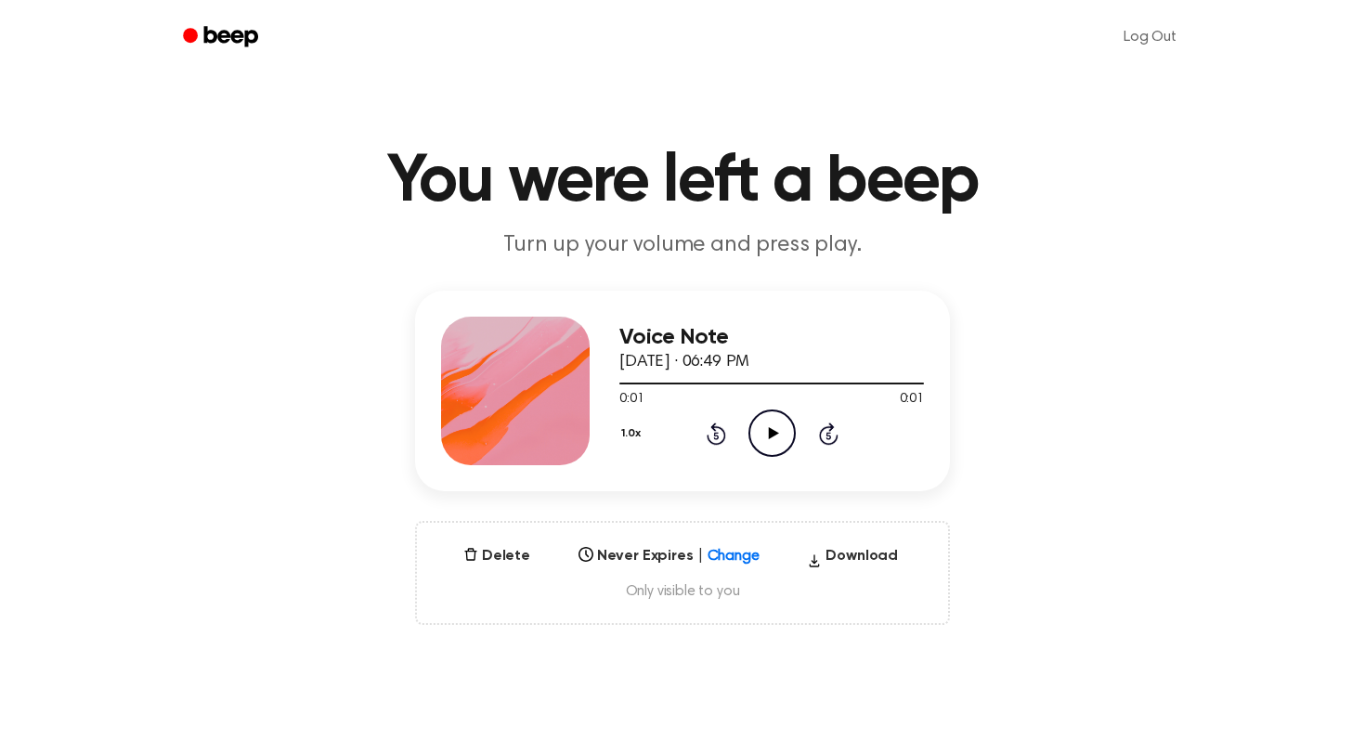
click at [773, 425] on icon "Play Audio" at bounding box center [771, 432] width 47 height 47
click at [773, 425] on icon "Pause Audio" at bounding box center [771, 432] width 47 height 47
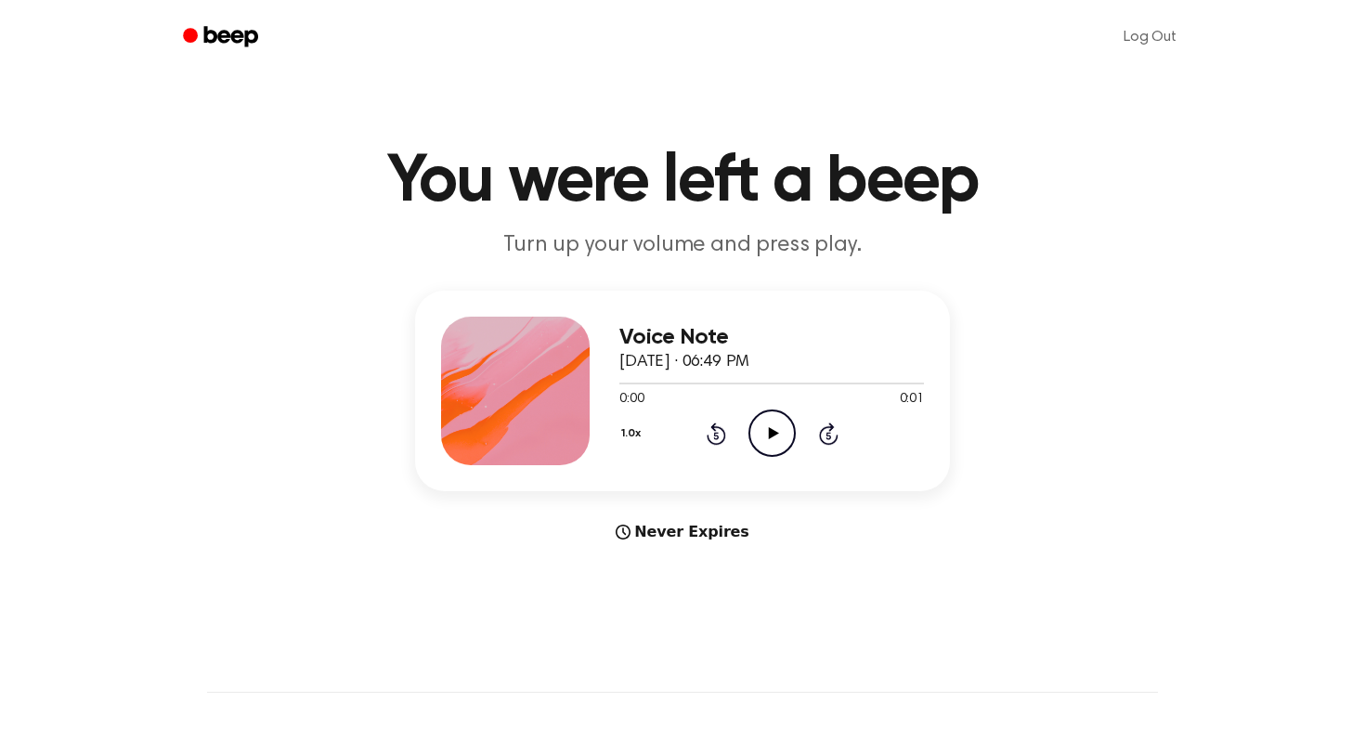
click at [769, 430] on icon at bounding box center [773, 433] width 10 height 12
click at [757, 447] on icon "Play Audio" at bounding box center [771, 432] width 47 height 47
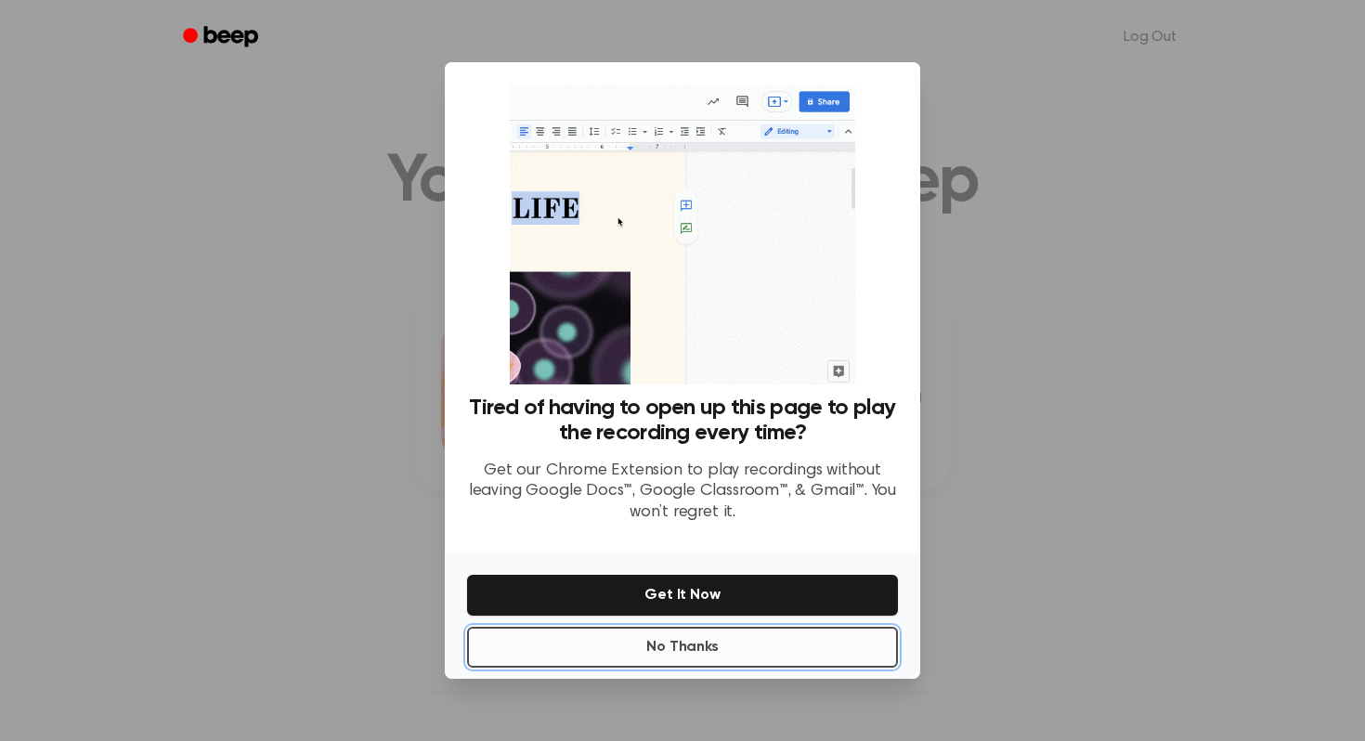
click at [713, 649] on button "No Thanks" at bounding box center [682, 647] width 431 height 41
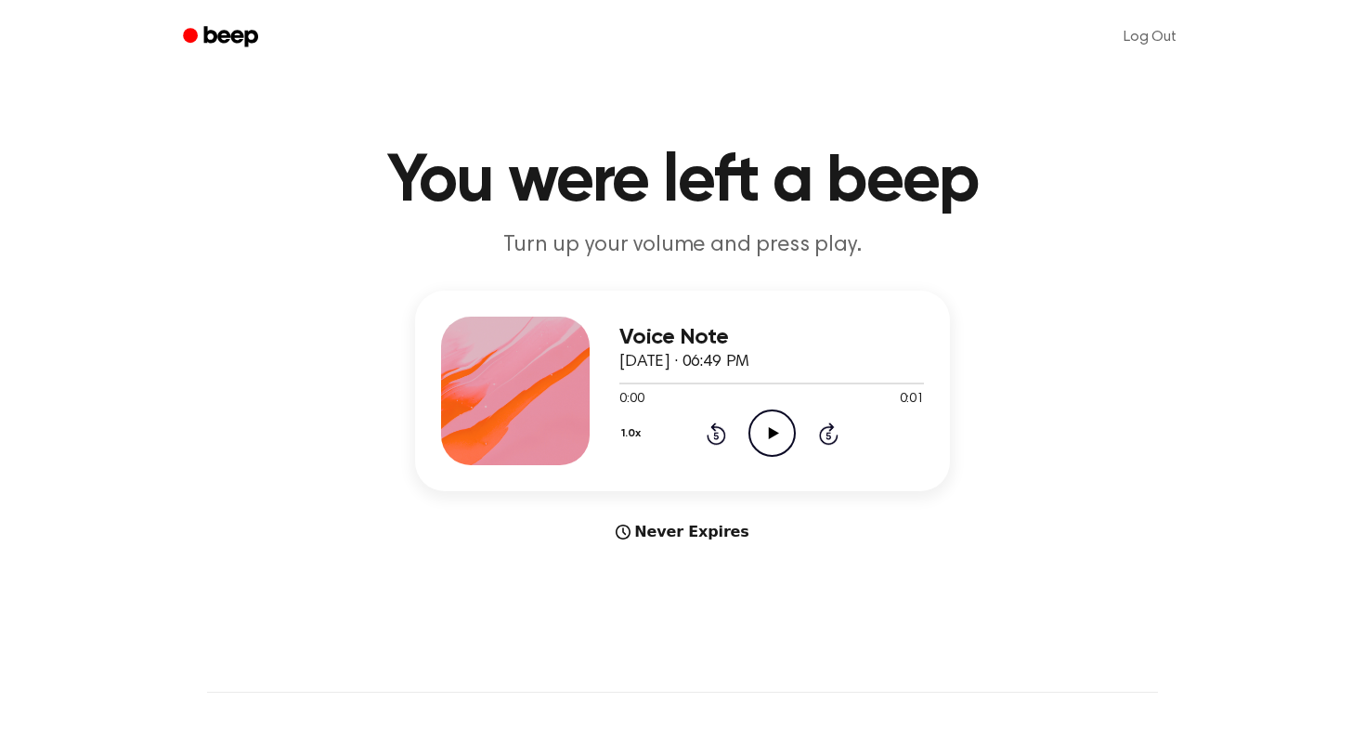
click at [771, 447] on icon "Play Audio" at bounding box center [771, 432] width 47 height 47
